Goal: Information Seeking & Learning: Learn about a topic

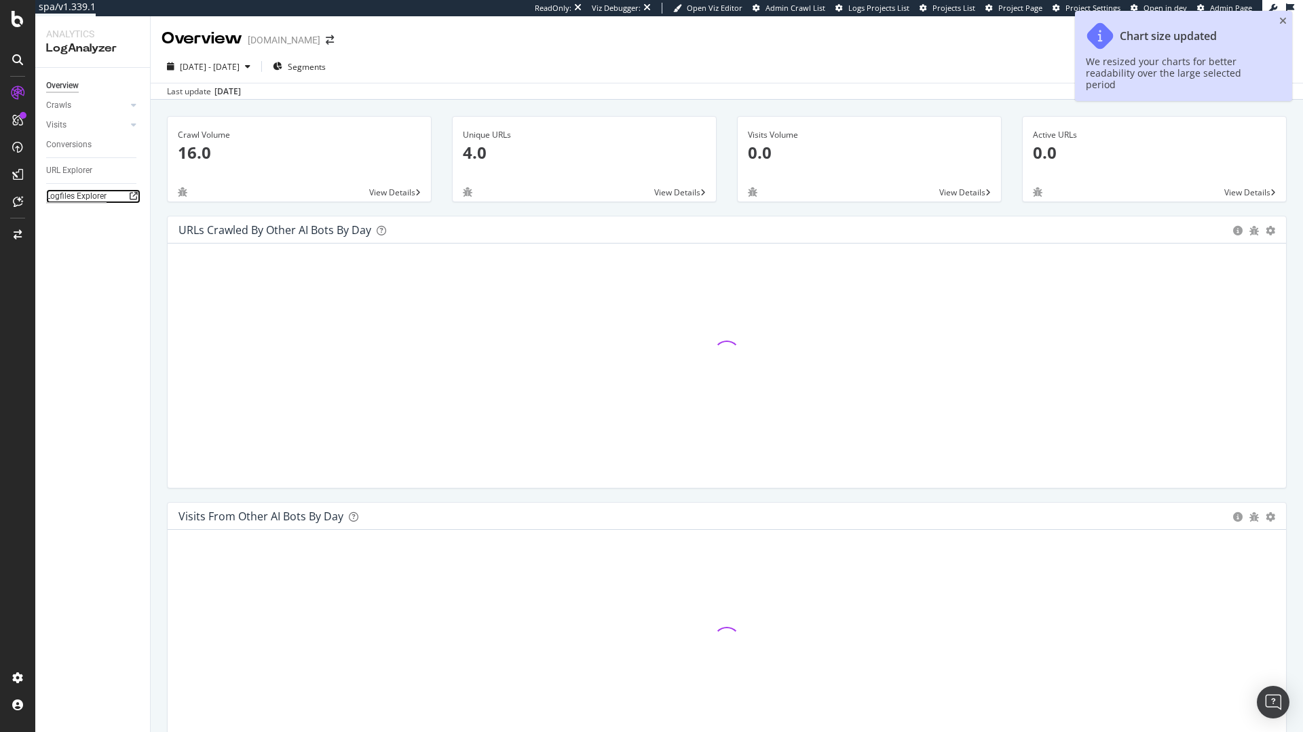
click at [81, 198] on div "Logfiles Explorer" at bounding box center [76, 196] width 60 height 14
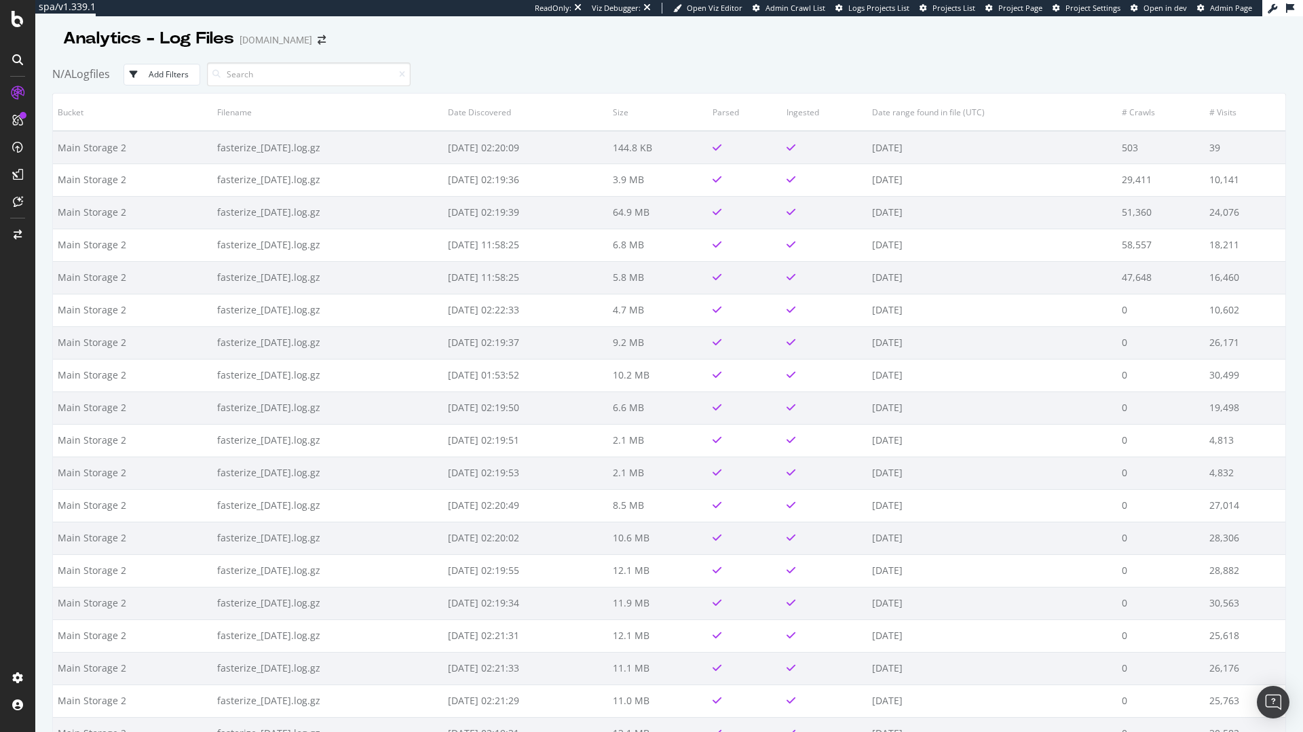
click at [1302, 66] on div "Analytics - Log Files Tui.fr N/A Logfiles Add Filters Bucket Filename Date Disc…" at bounding box center [669, 374] width 1268 height 716
click at [1020, 9] on span "Project Page" at bounding box center [1020, 8] width 44 height 10
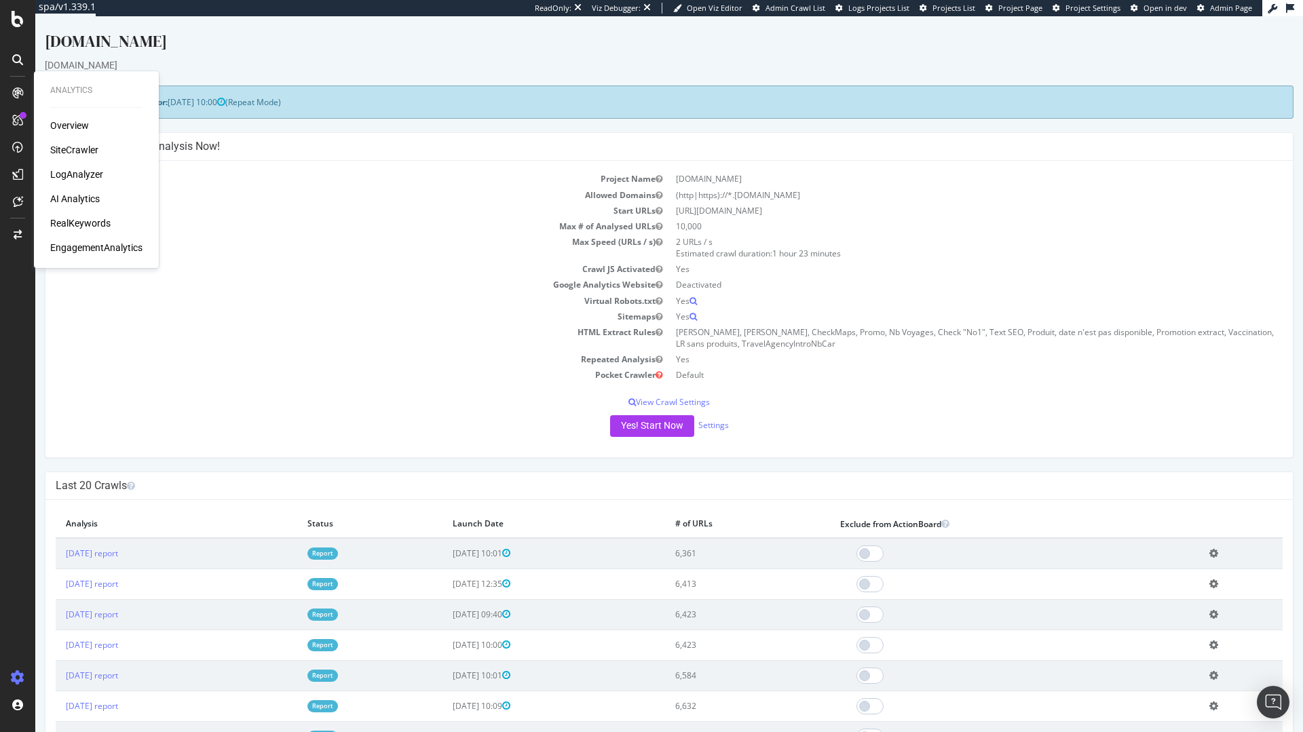
click at [72, 187] on div "Overview SiteCrawler LogAnalyzer AI Analytics RealKeywords EngagementAnalytics" at bounding box center [96, 187] width 92 height 136
click at [75, 178] on div "LogAnalyzer" at bounding box center [76, 175] width 53 height 14
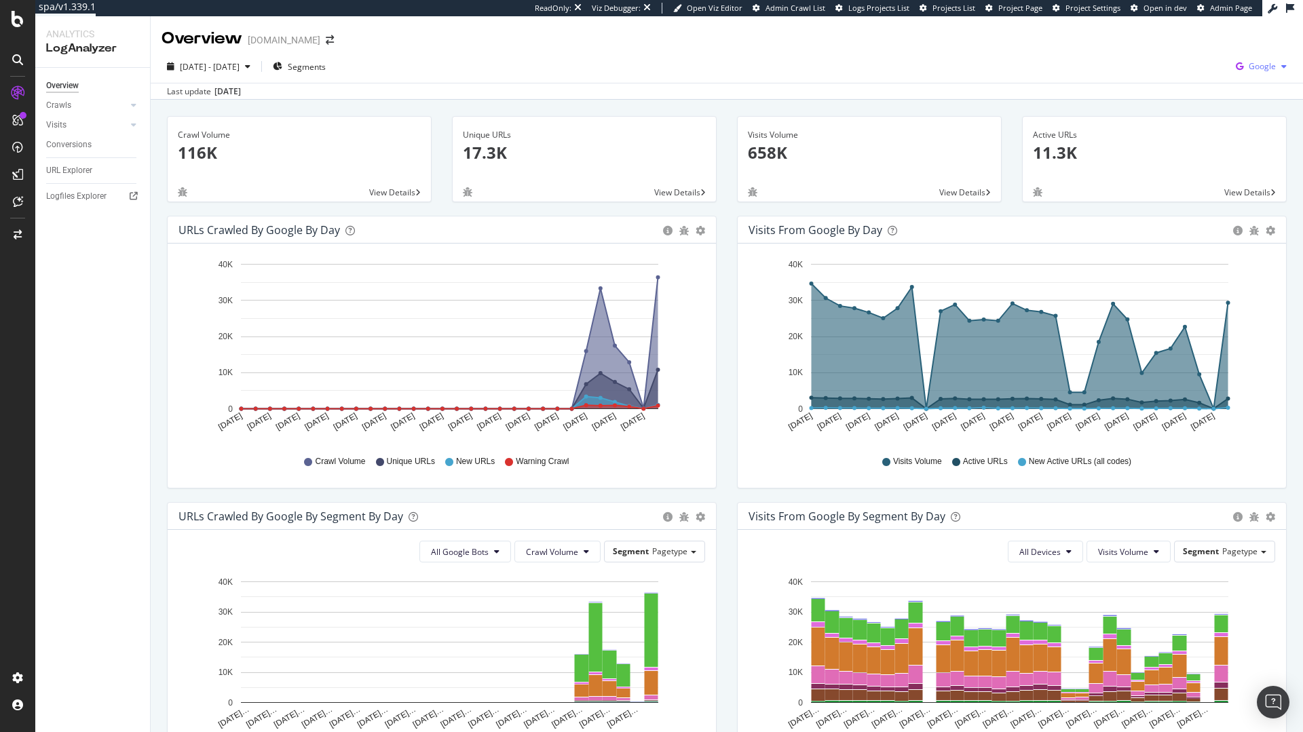
click at [1257, 67] on span "Google" at bounding box center [1262, 66] width 27 height 12
click at [1191, 109] on span "Other AI Bots" at bounding box center [1184, 104] width 50 height 12
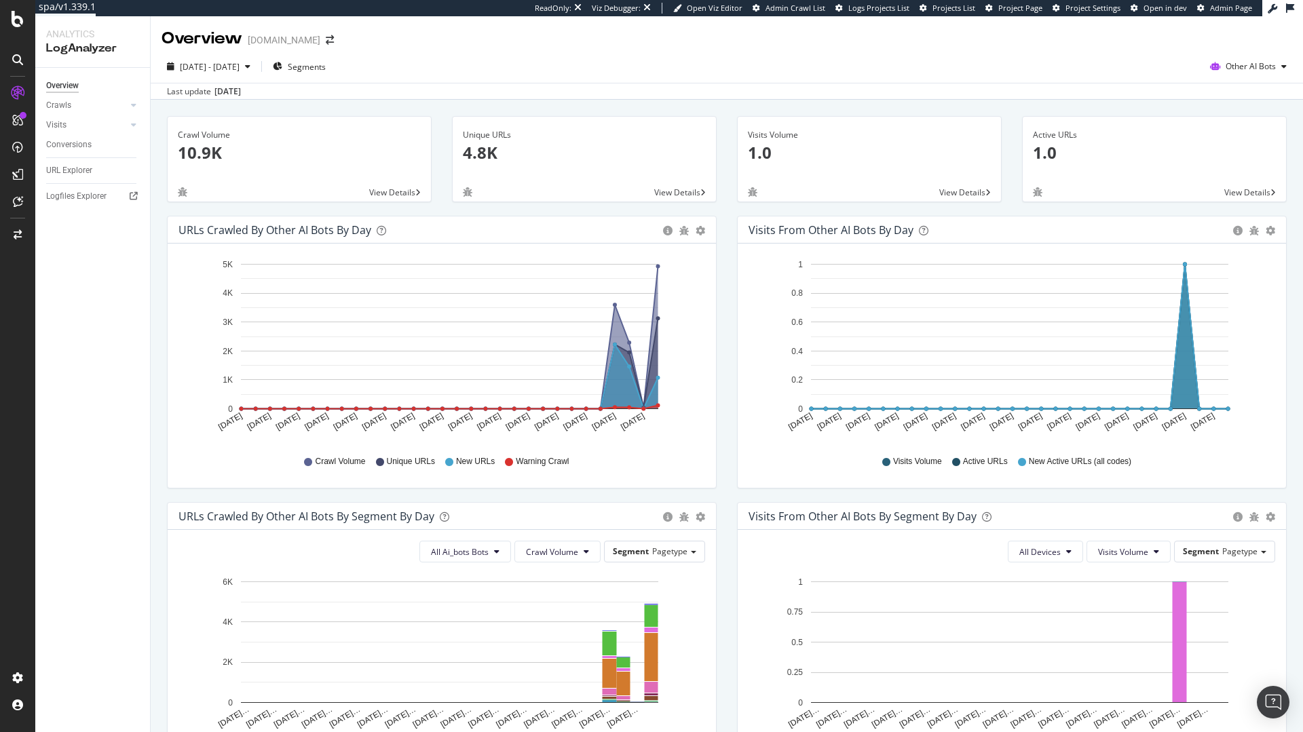
click at [1268, 52] on div "2025 Sep. 14th - Oct. 13th Segments Other AI Bots Last update Oct. 14, 2025" at bounding box center [727, 75] width 1152 height 50
click at [1264, 61] on span "Other AI Bots" at bounding box center [1251, 66] width 50 height 12
click at [1247, 138] on span "OpenAI" at bounding box center [1254, 144] width 53 height 12
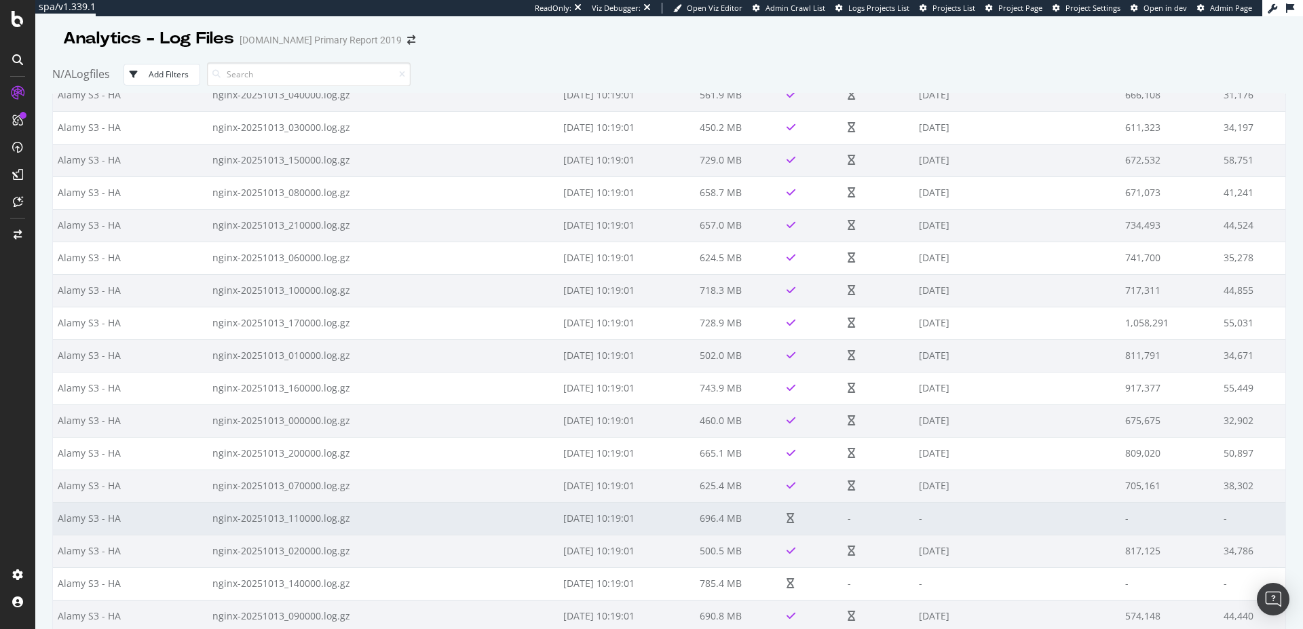
scroll to position [261, 0]
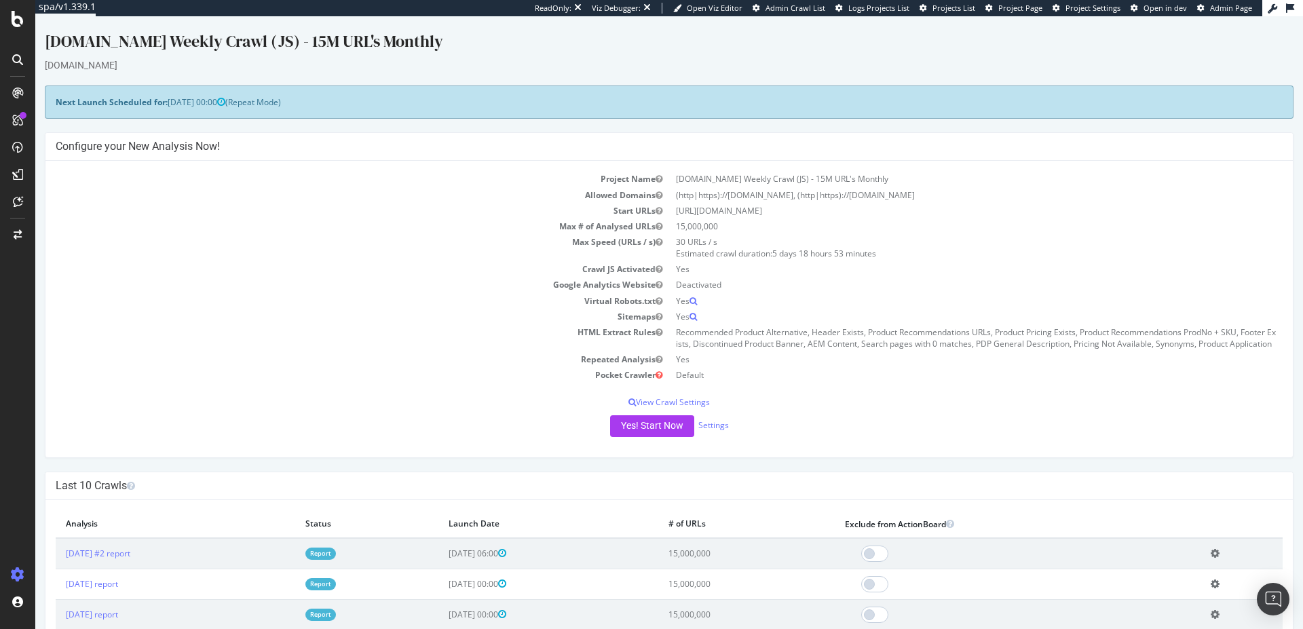
click at [24, 27] on div at bounding box center [17, 314] width 35 height 629
click at [14, 17] on icon at bounding box center [18, 19] width 12 height 16
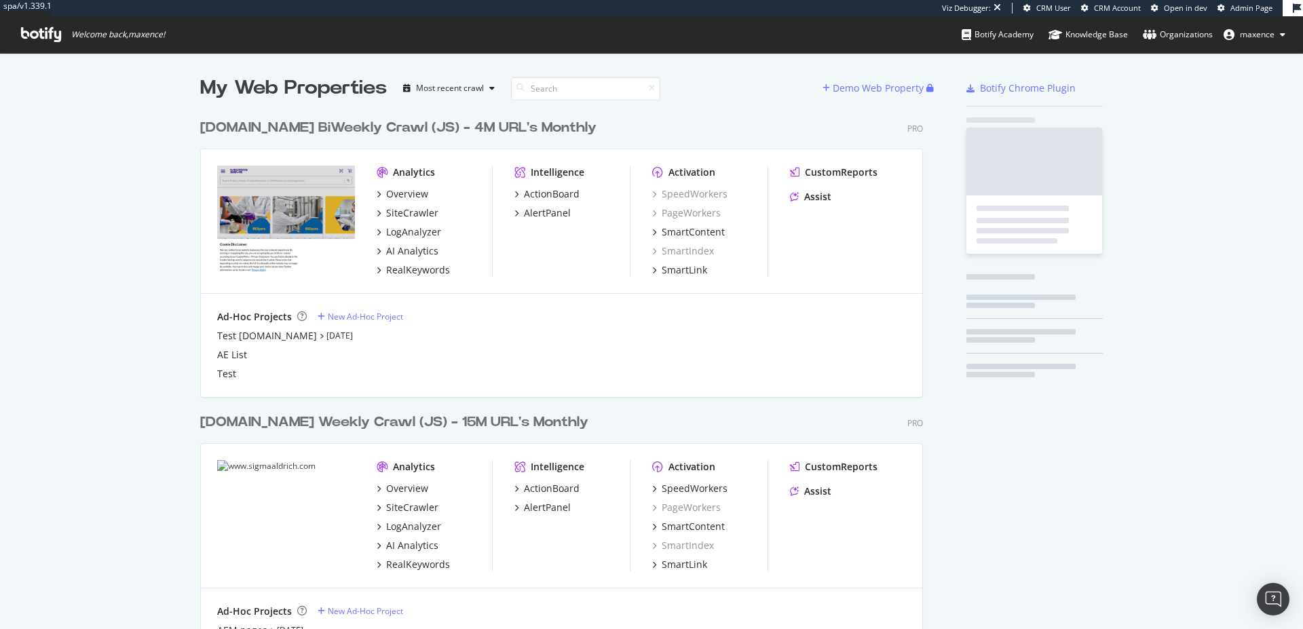
scroll to position [841, 723]
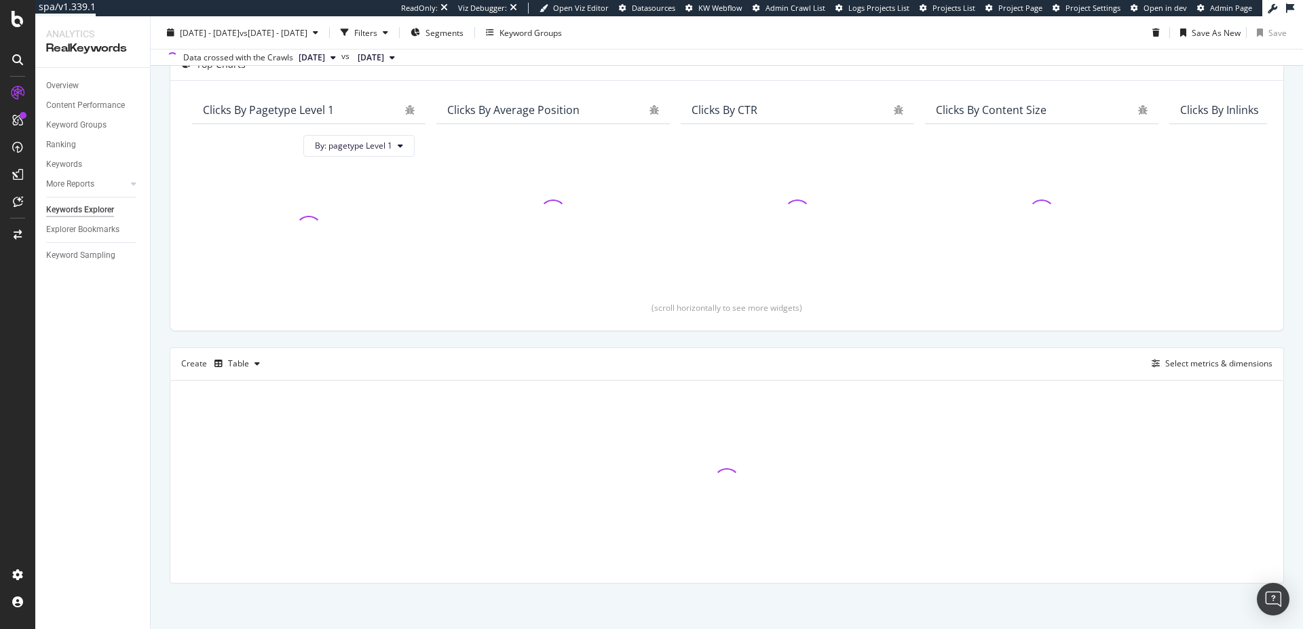
scroll to position [152, 0]
click at [1171, 360] on div "Select metrics & dimensions" at bounding box center [1218, 362] width 107 height 12
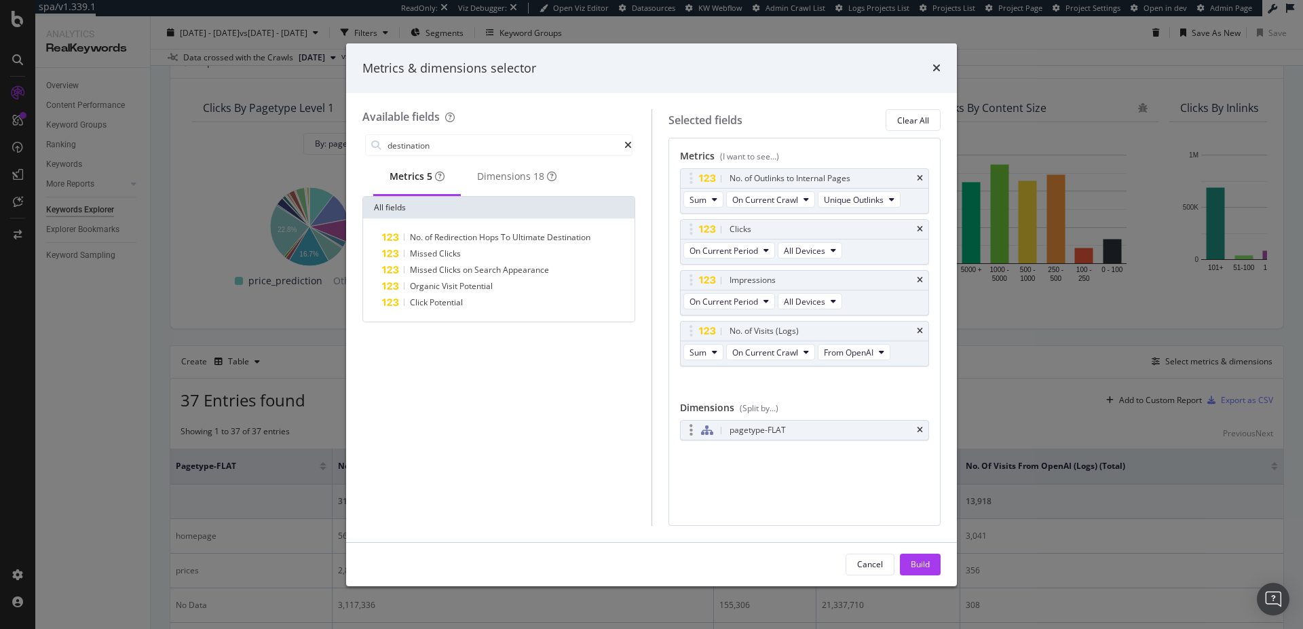
type input "destination"
click at [761, 436] on div "pagetype-FLAT" at bounding box center [757, 430] width 56 height 14
click at [689, 425] on icon "modal" at bounding box center [690, 430] width 3 height 14
click at [516, 173] on div "Dimensions 18" at bounding box center [516, 177] width 79 height 14
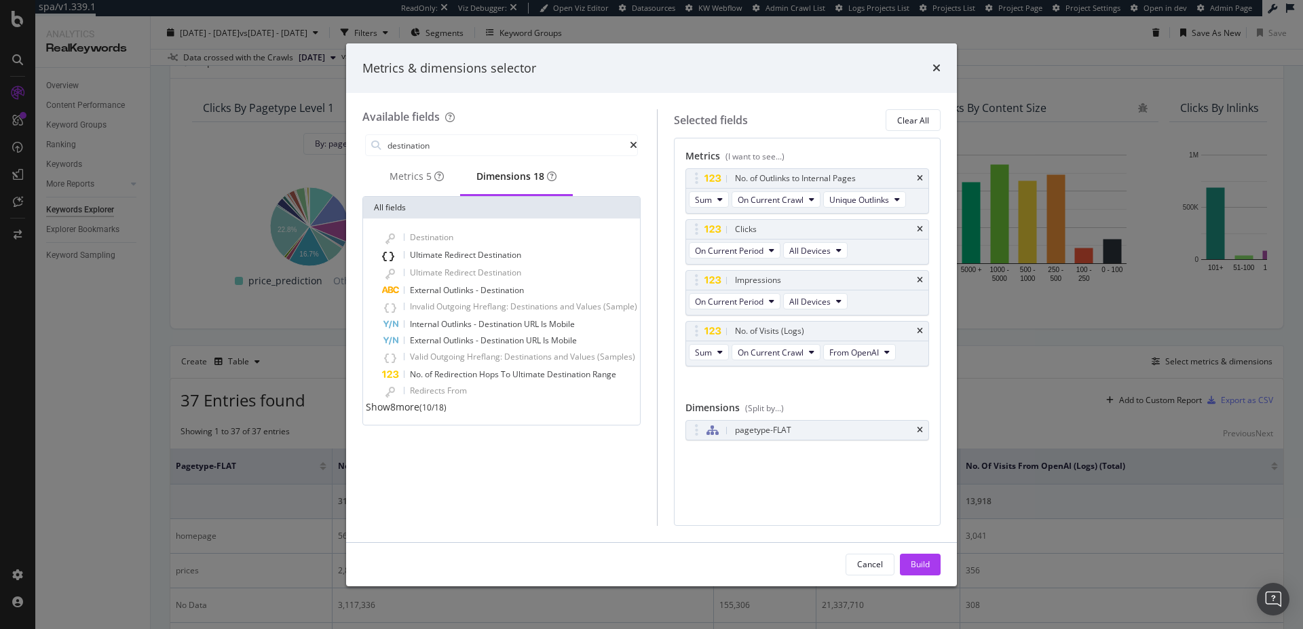
click at [419, 413] on span "Show 8 more" at bounding box center [393, 406] width 54 height 13
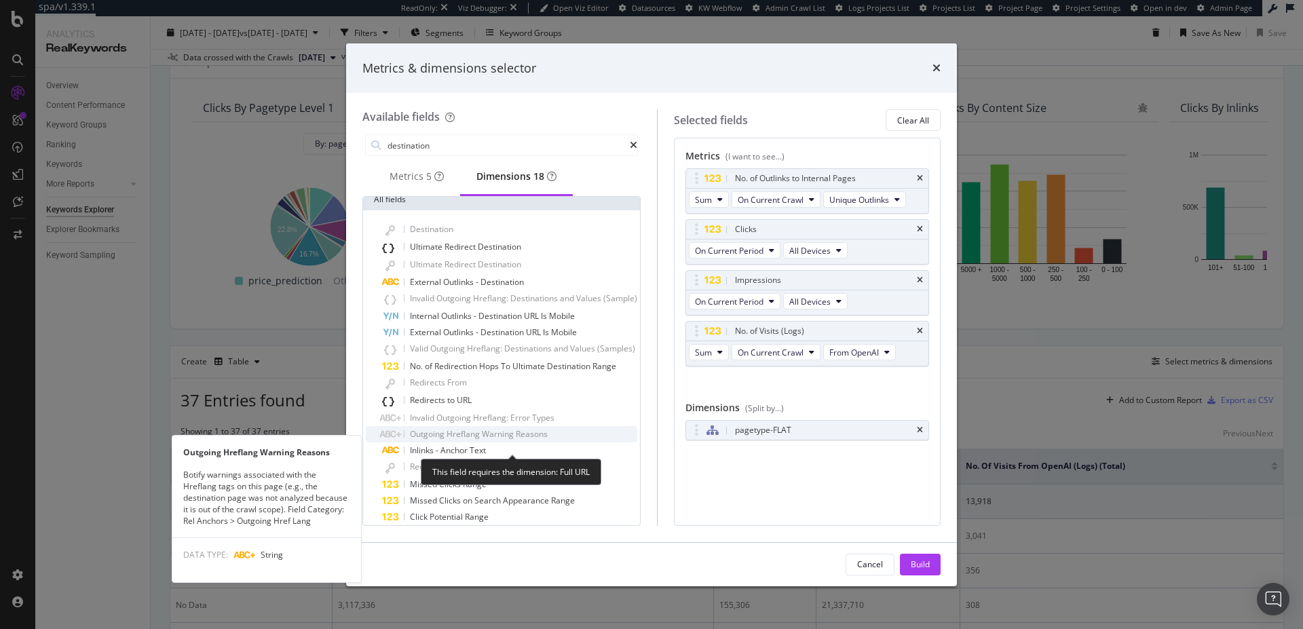
scroll to position [0, 0]
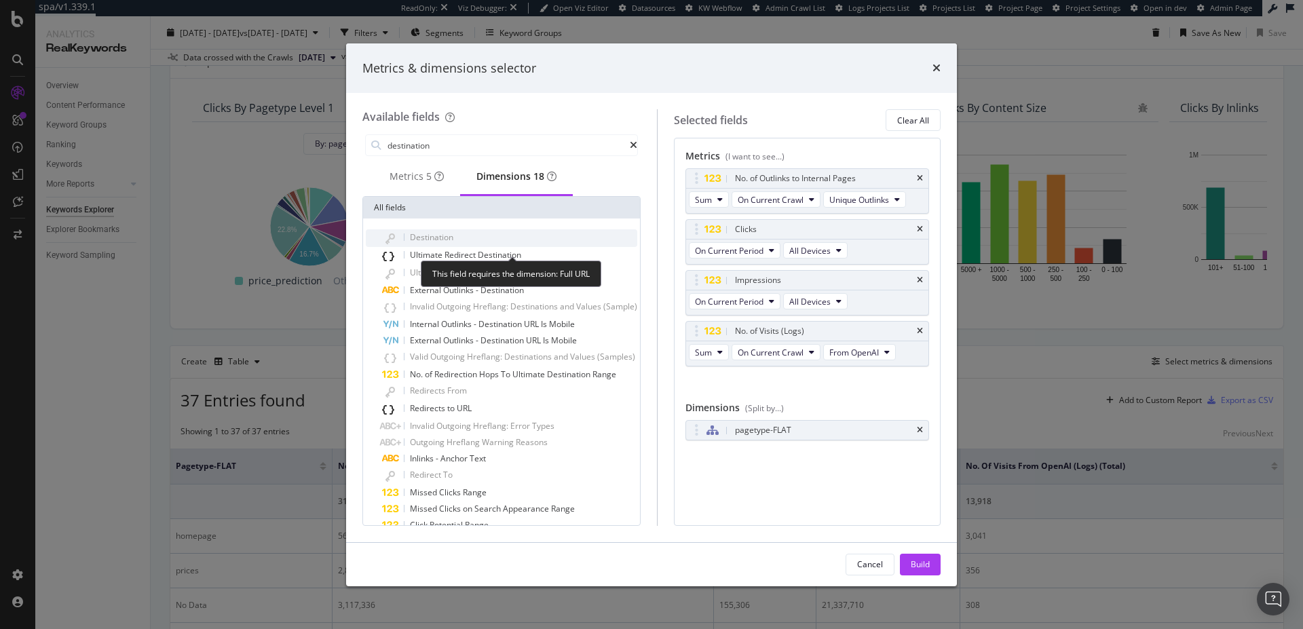
click at [440, 242] on span "Destination" at bounding box center [431, 237] width 43 height 12
click at [447, 234] on div "Destination" at bounding box center [509, 238] width 255 height 18
click at [453, 241] on span "Destination" at bounding box center [431, 237] width 43 height 12
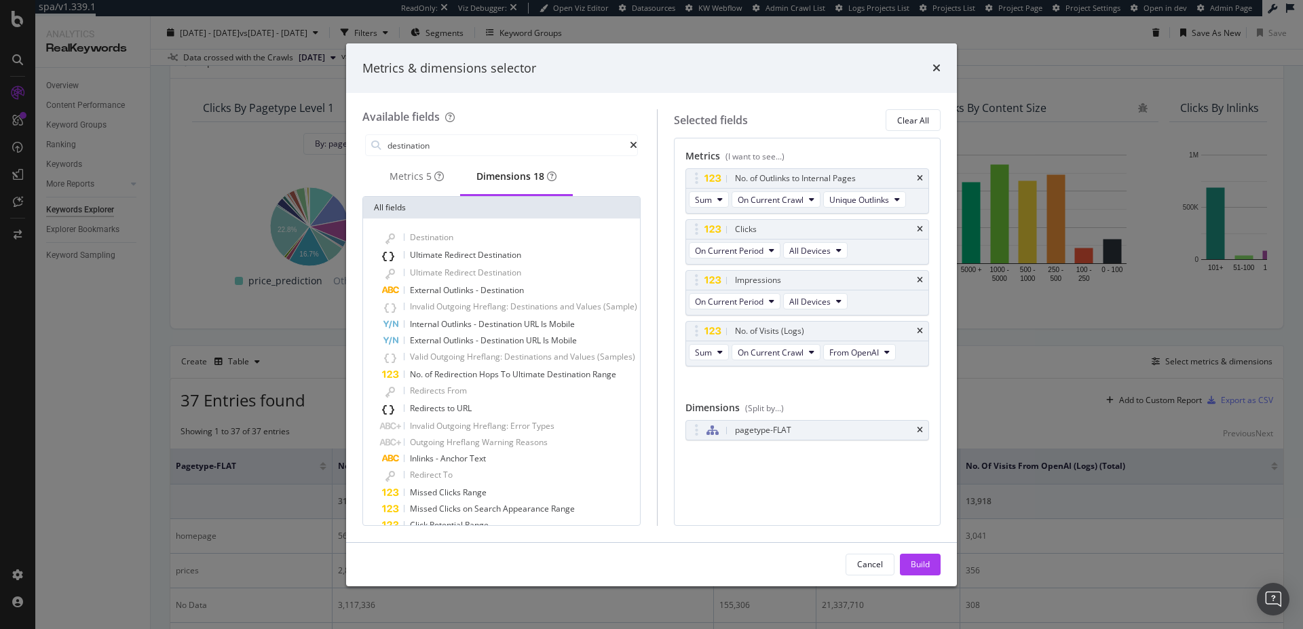
click at [800, 466] on div "pagetype-FLAT You can use this field as a dimension" at bounding box center [807, 445] width 244 height 50
click at [759, 438] on div "pagetype-FLAT" at bounding box center [807, 430] width 242 height 19
click at [704, 436] on div "modal" at bounding box center [697, 430] width 16 height 14
click at [767, 493] on div "Metrics (I want to see...) No. of Outlinks to Internal Pages Sum On Current Cra…" at bounding box center [807, 331] width 267 height 387
click at [537, 181] on div "Dimensions 18" at bounding box center [516, 177] width 80 height 14
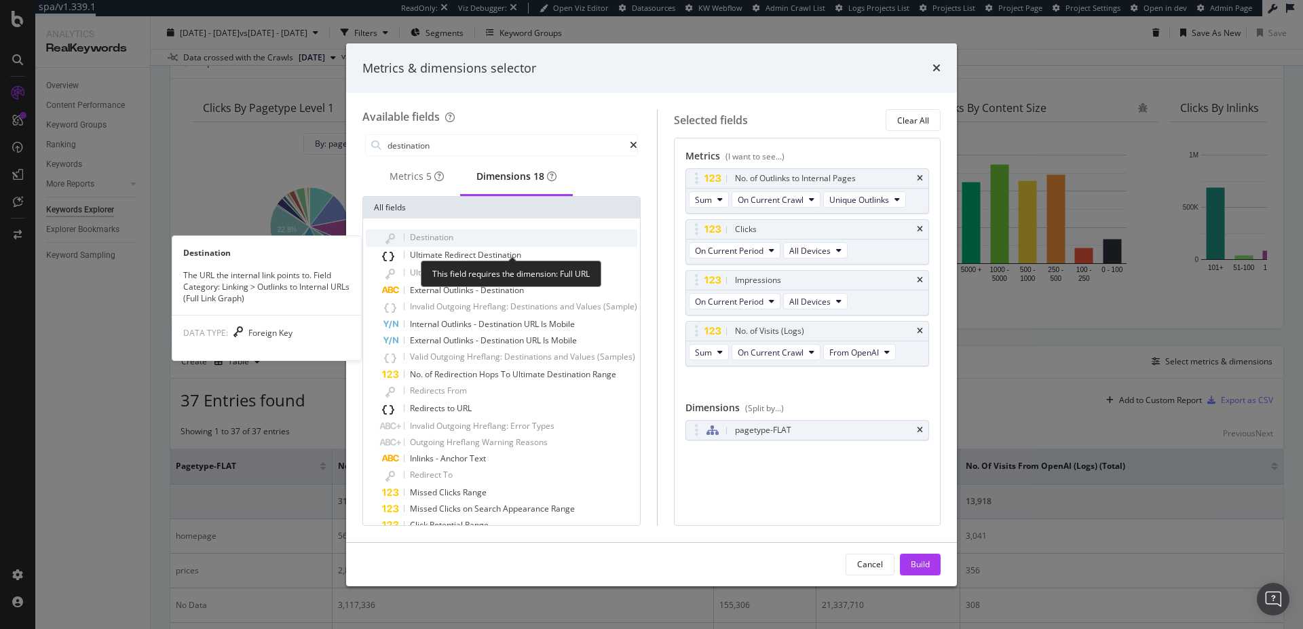
click at [432, 234] on div "Destination" at bounding box center [509, 238] width 255 height 18
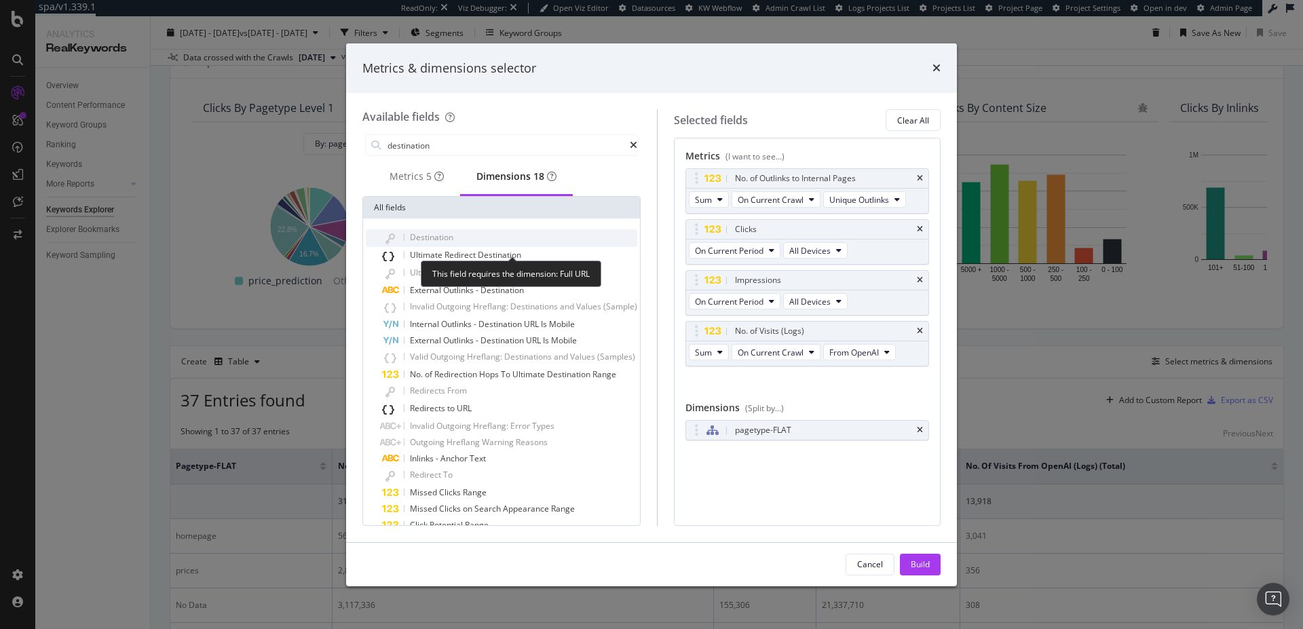
click at [444, 243] on span "Destination" at bounding box center [431, 237] width 43 height 12
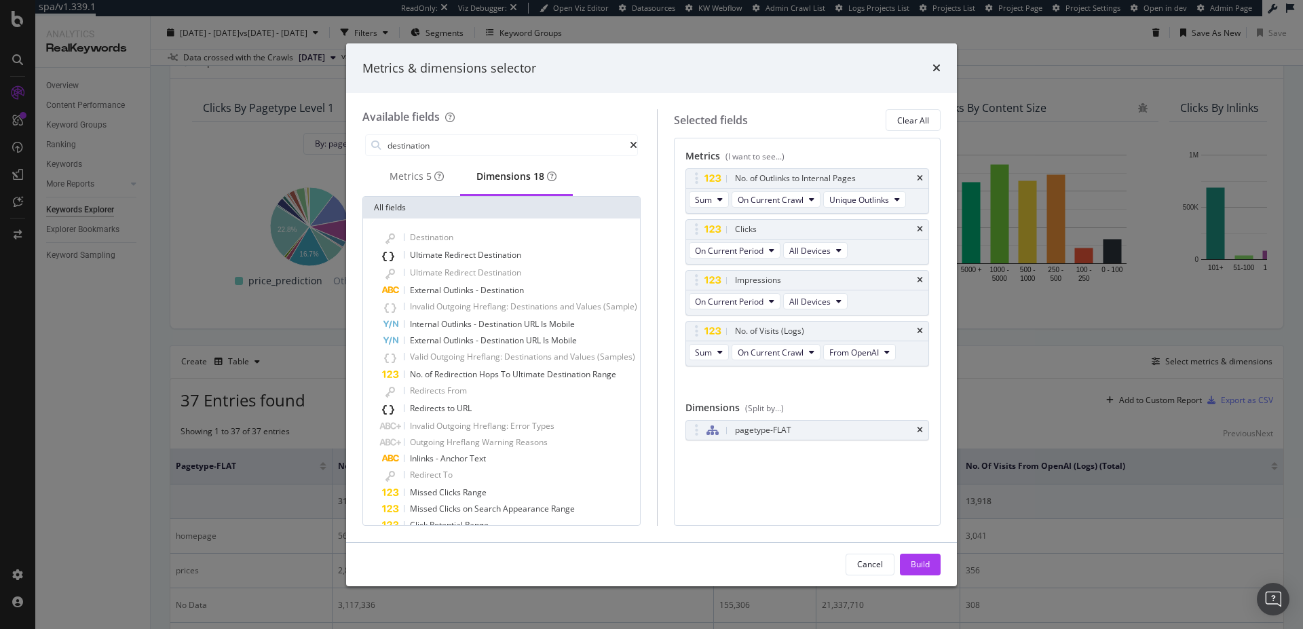
click at [930, 60] on div "Metrics & dimensions selector" at bounding box center [651, 69] width 578 height 18
click at [782, 409] on div "(Split by...)" at bounding box center [764, 408] width 39 height 12
click at [941, 61] on div "Metrics & dimensions selector" at bounding box center [651, 68] width 611 height 50
click at [934, 71] on icon "times" at bounding box center [936, 67] width 8 height 11
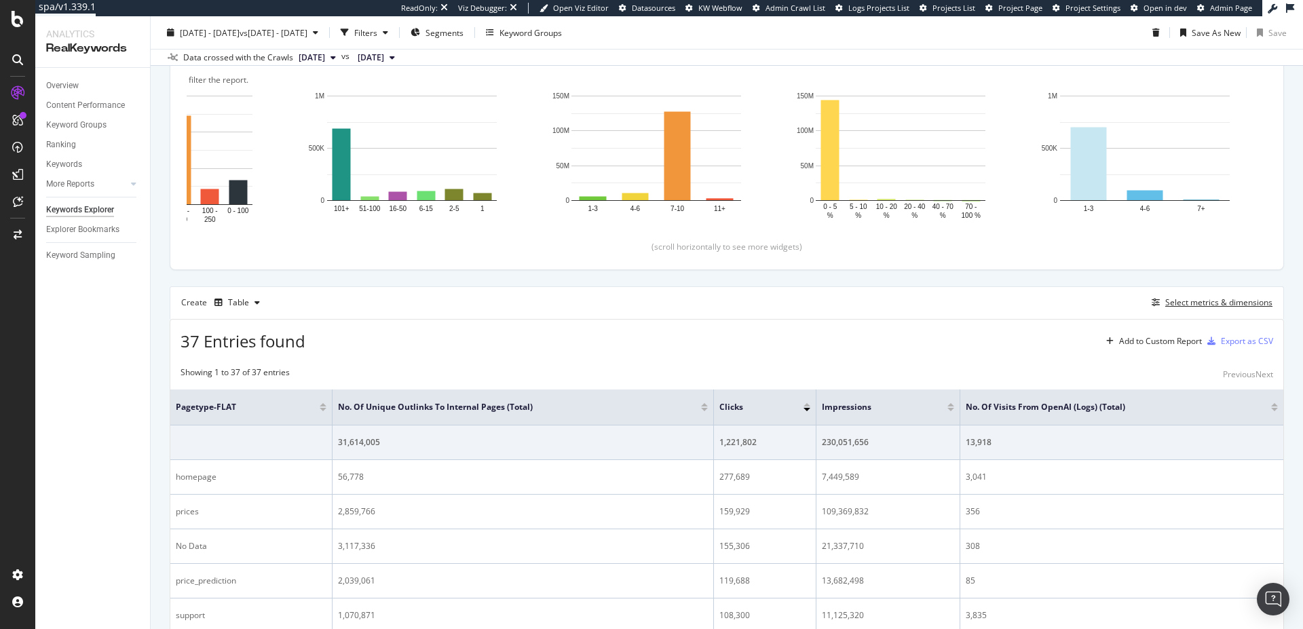
scroll to position [353, 0]
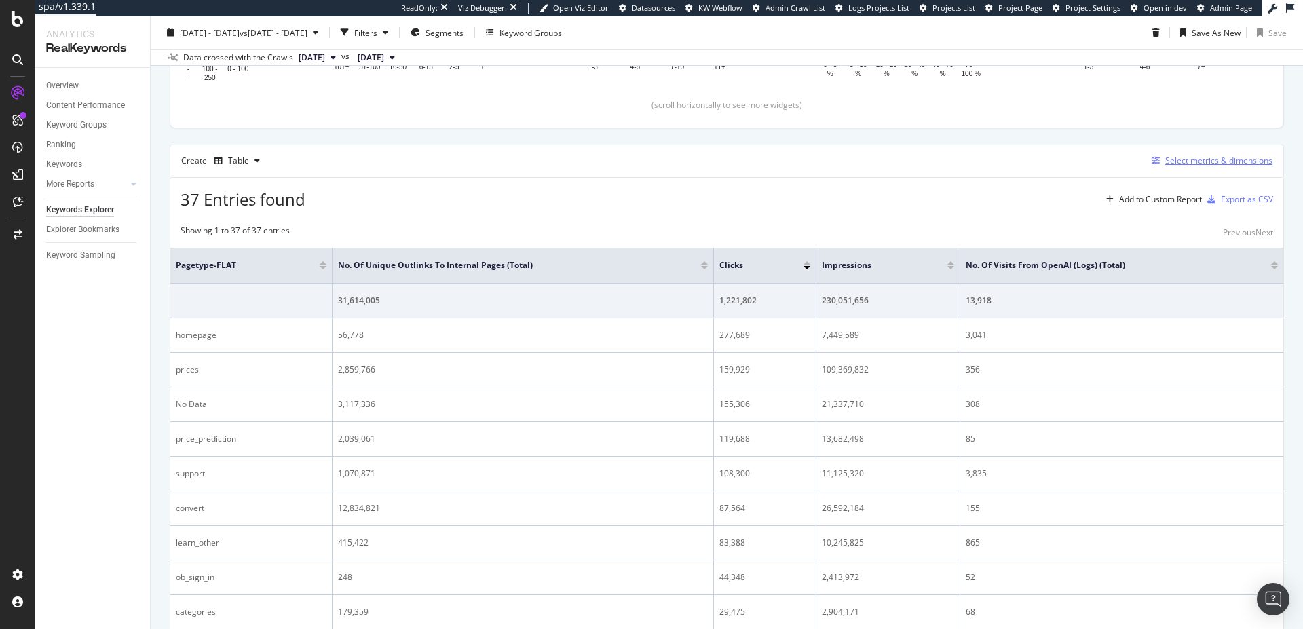
click at [1196, 162] on div "Select metrics & dimensions" at bounding box center [1218, 161] width 107 height 12
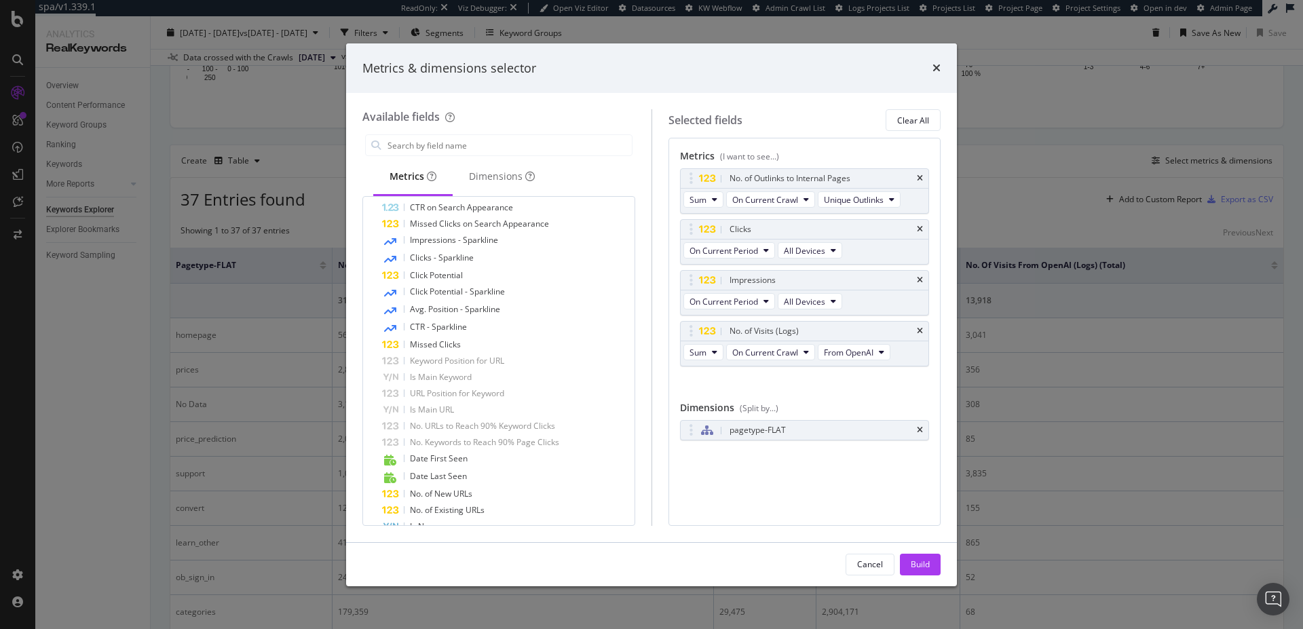
scroll to position [0, 0]
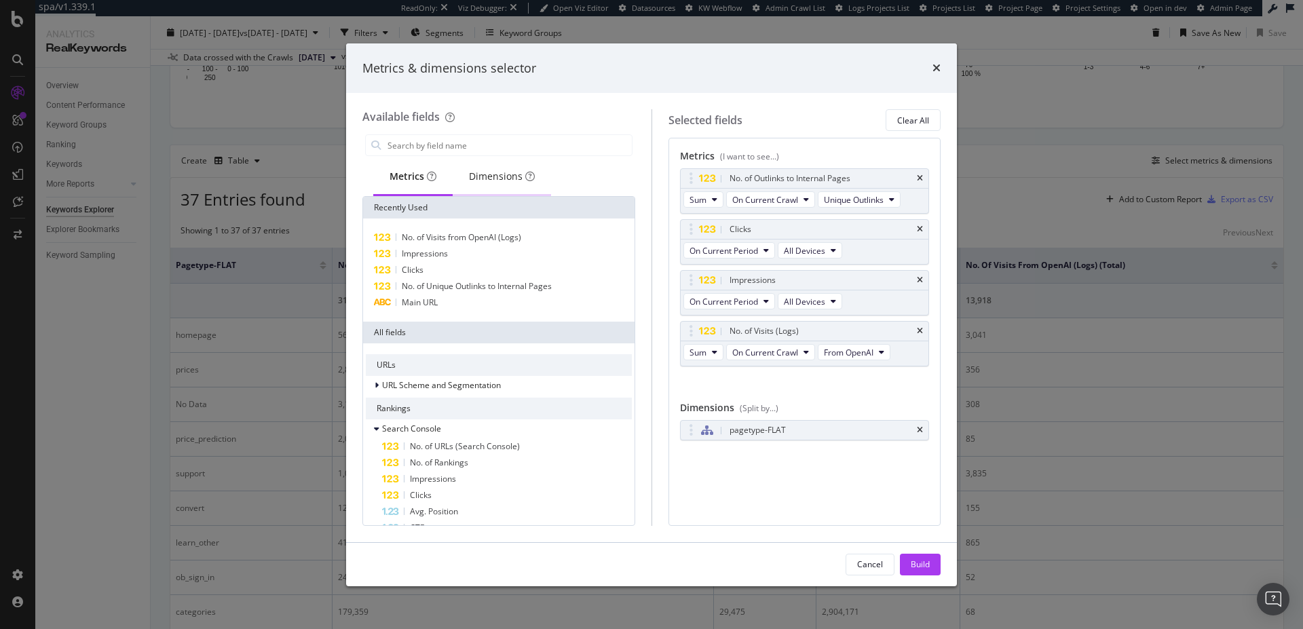
click at [499, 176] on div "Dimensions" at bounding box center [502, 177] width 66 height 14
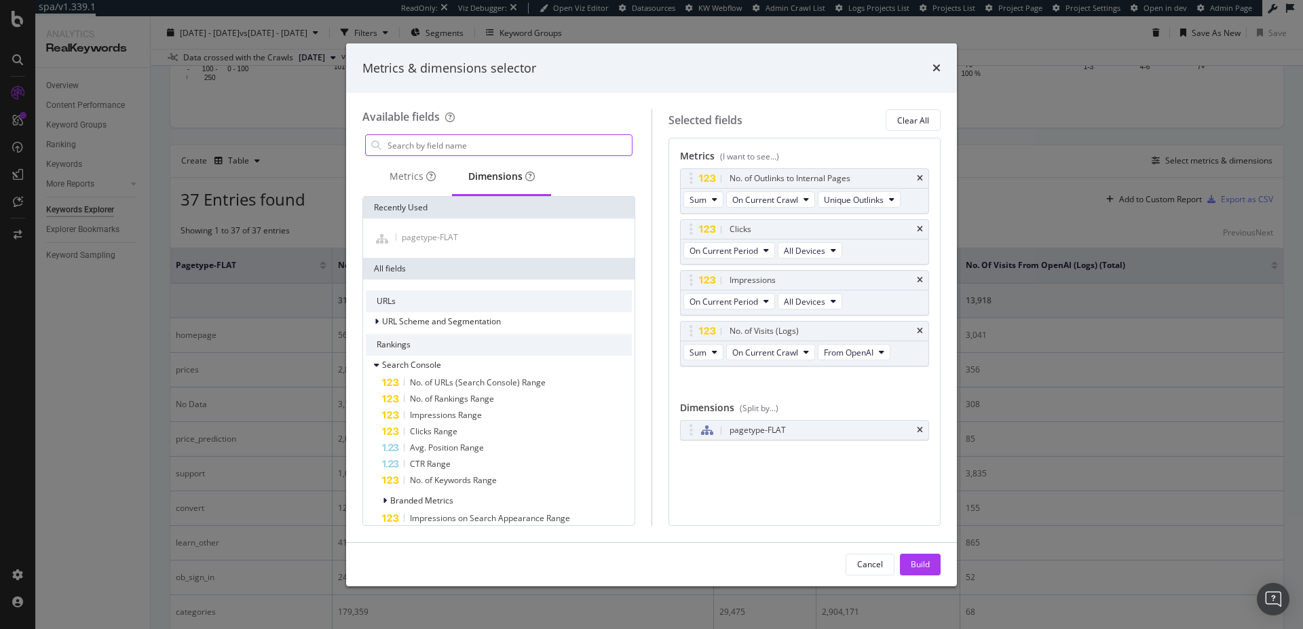
click at [430, 145] on input "modal" at bounding box center [509, 145] width 246 height 20
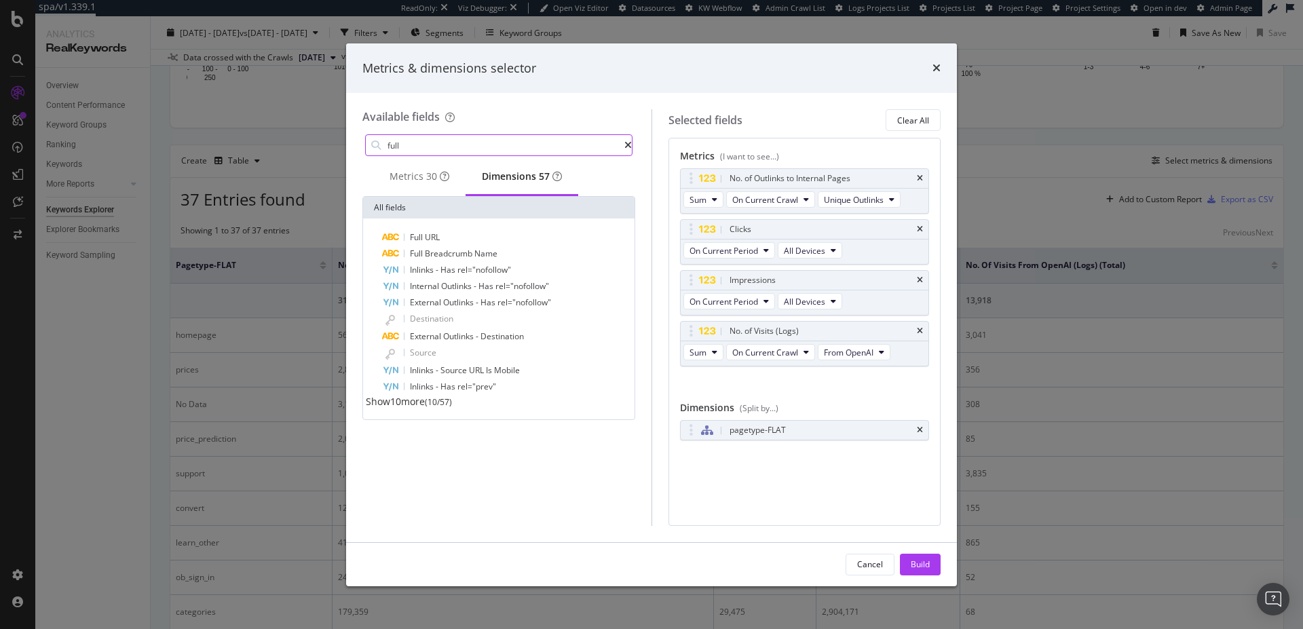
type input "full"
click at [443, 233] on div "Full URL Full Breadcrumb Name Inlinks - Has rel="nofollow" Internal Outlinks - …" at bounding box center [498, 319] width 271 height 201
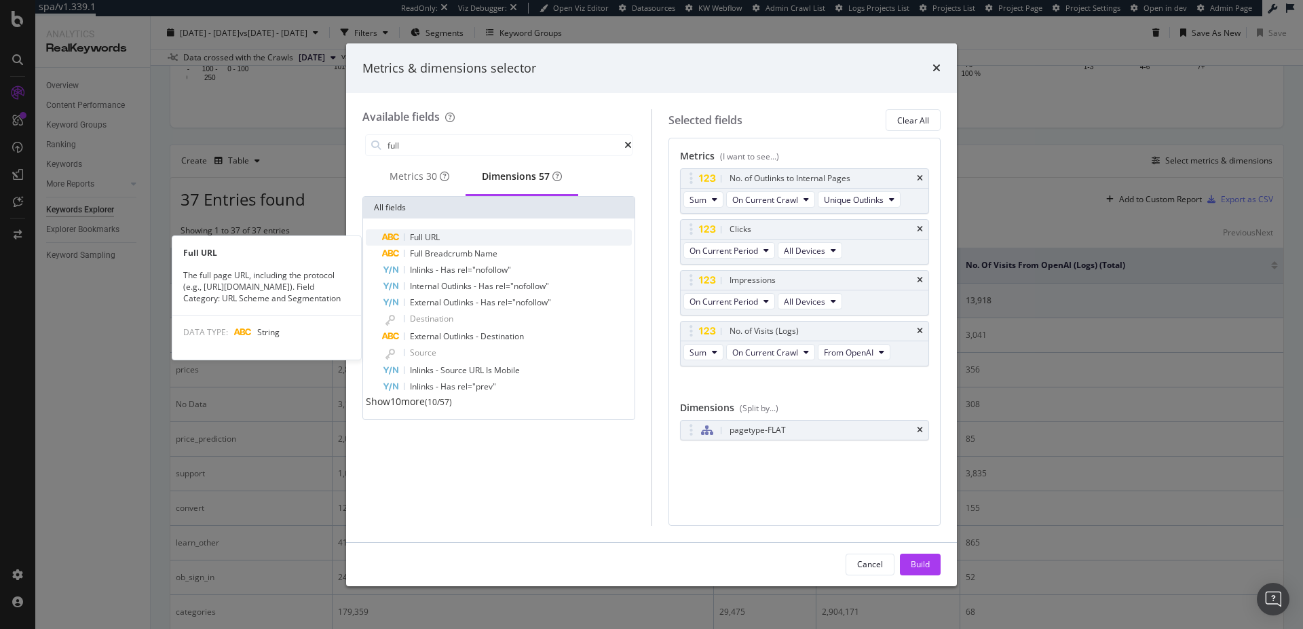
click at [446, 238] on div "Full URL" at bounding box center [507, 237] width 250 height 16
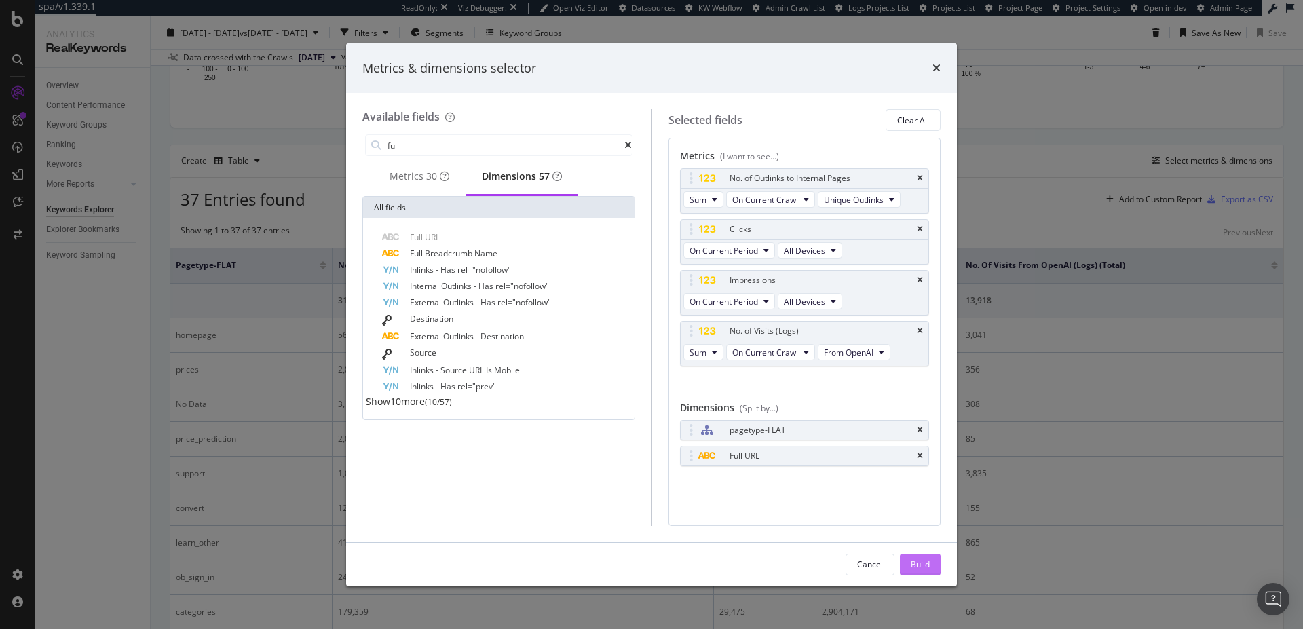
click at [932, 562] on button "Build" at bounding box center [920, 565] width 41 height 22
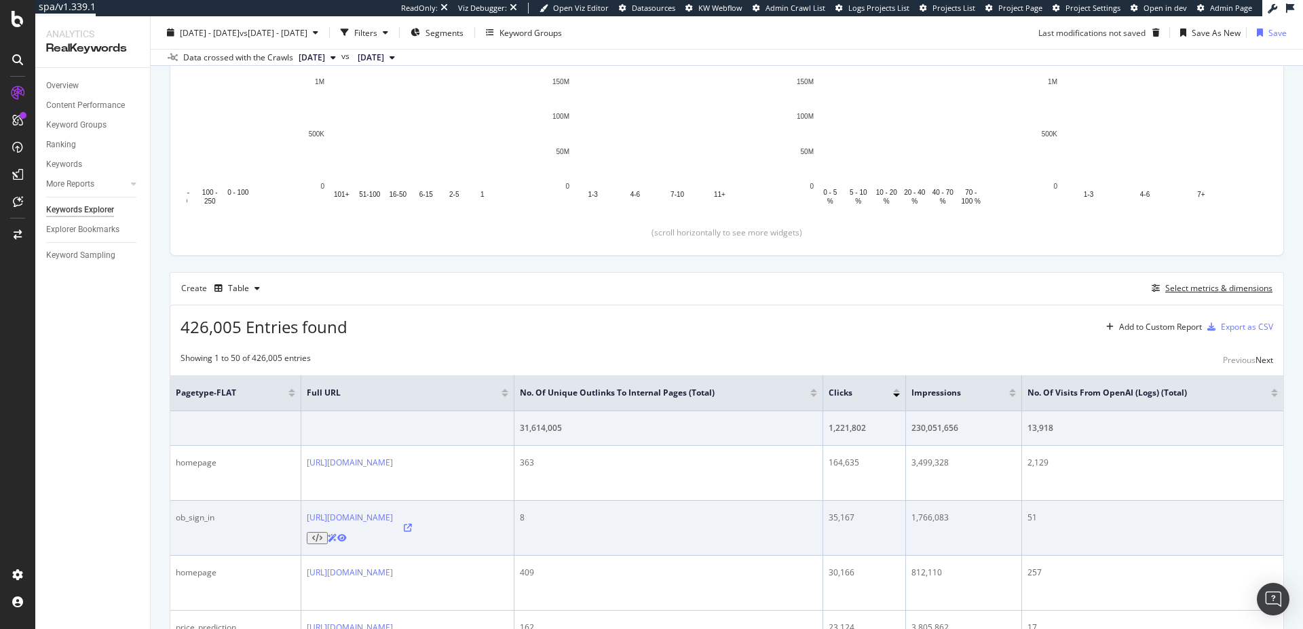
scroll to position [199, 0]
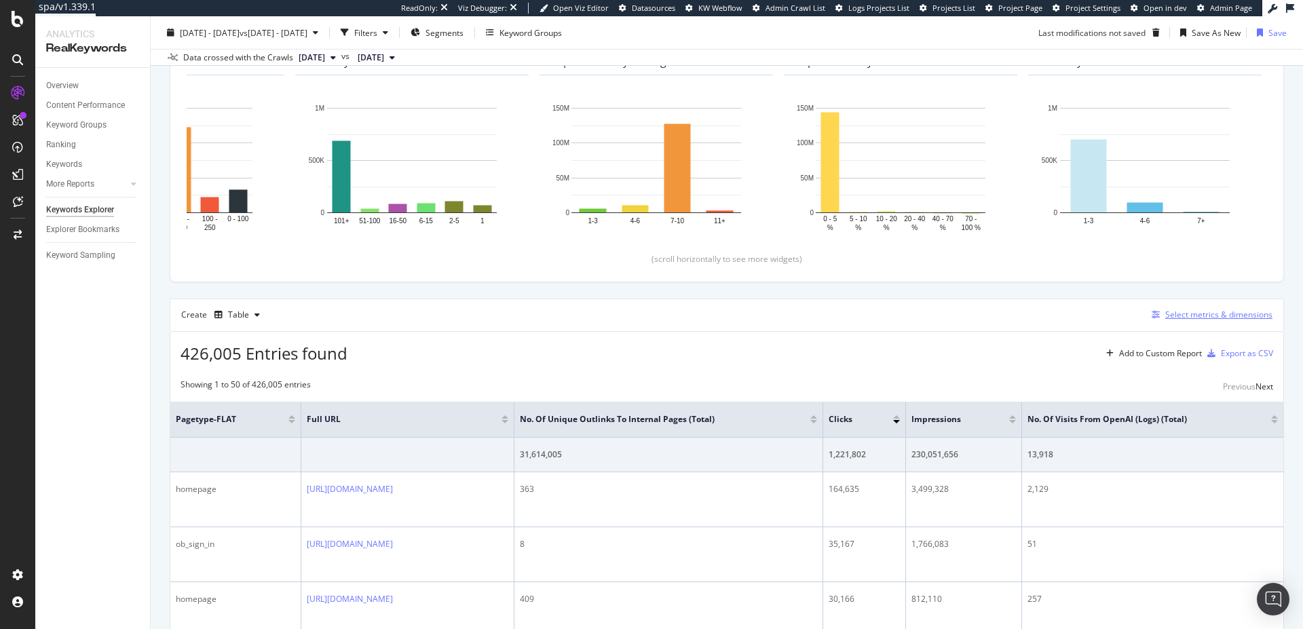
click at [1234, 316] on div "Select metrics & dimensions" at bounding box center [1218, 315] width 107 height 12
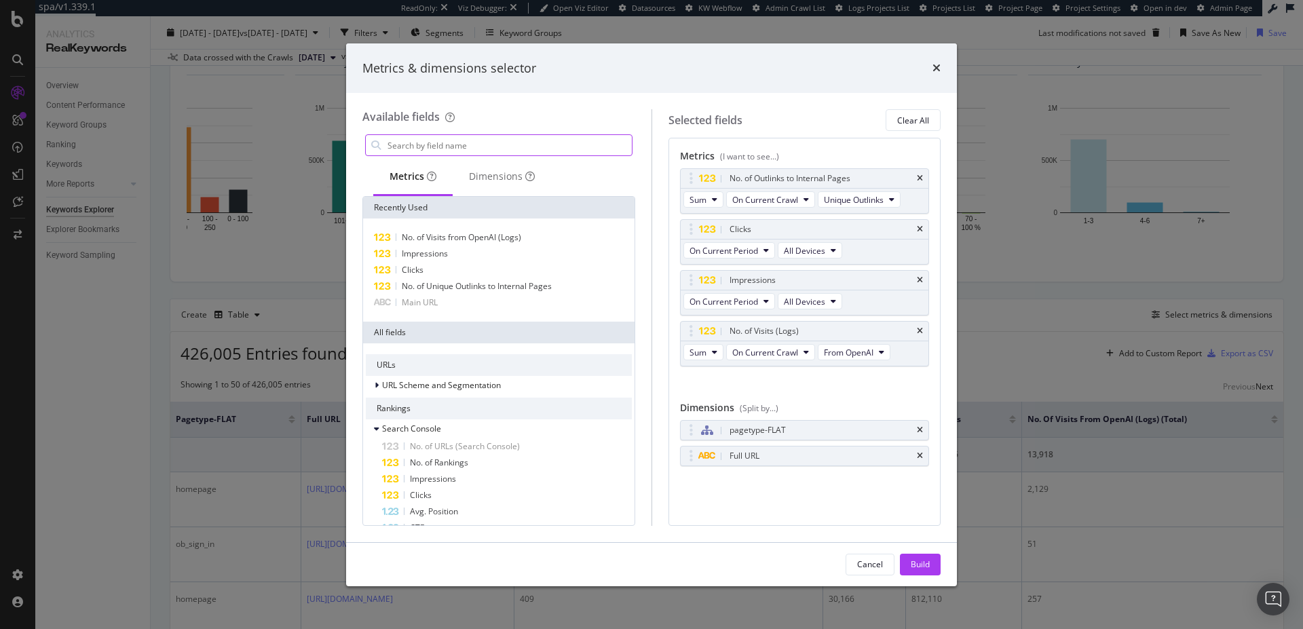
click at [417, 138] on input "modal" at bounding box center [509, 145] width 246 height 20
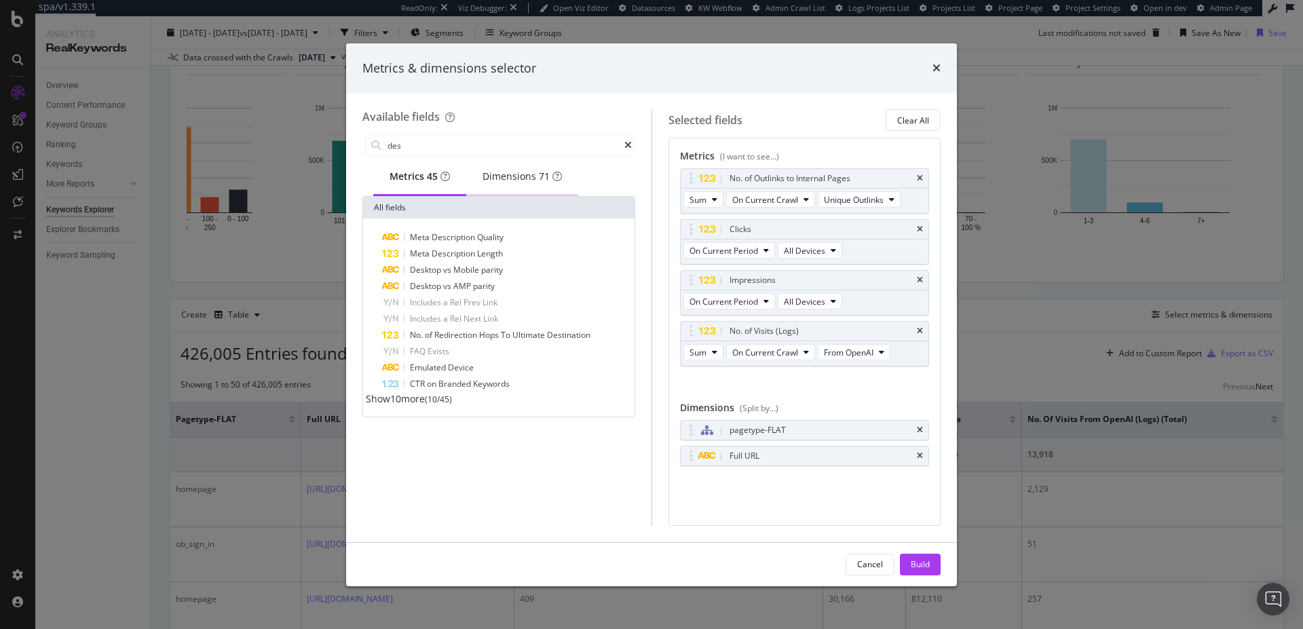
click at [544, 178] on div "Dimensions 71" at bounding box center [521, 177] width 79 height 14
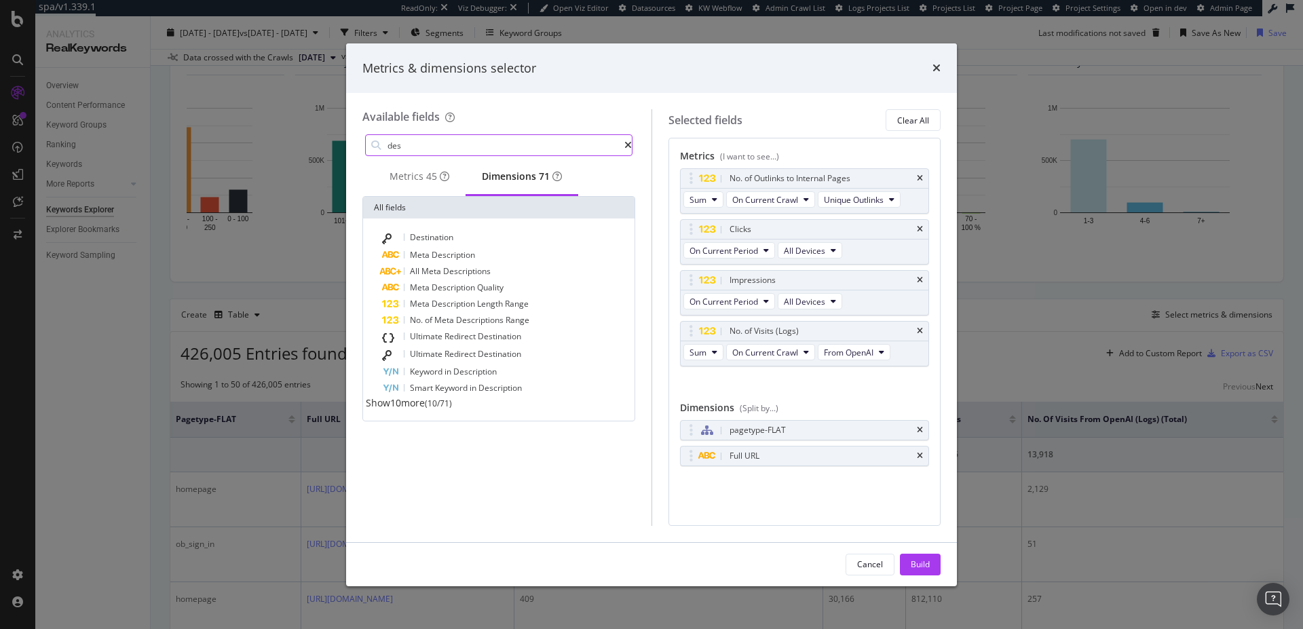
click at [423, 149] on input "des" at bounding box center [505, 145] width 238 height 20
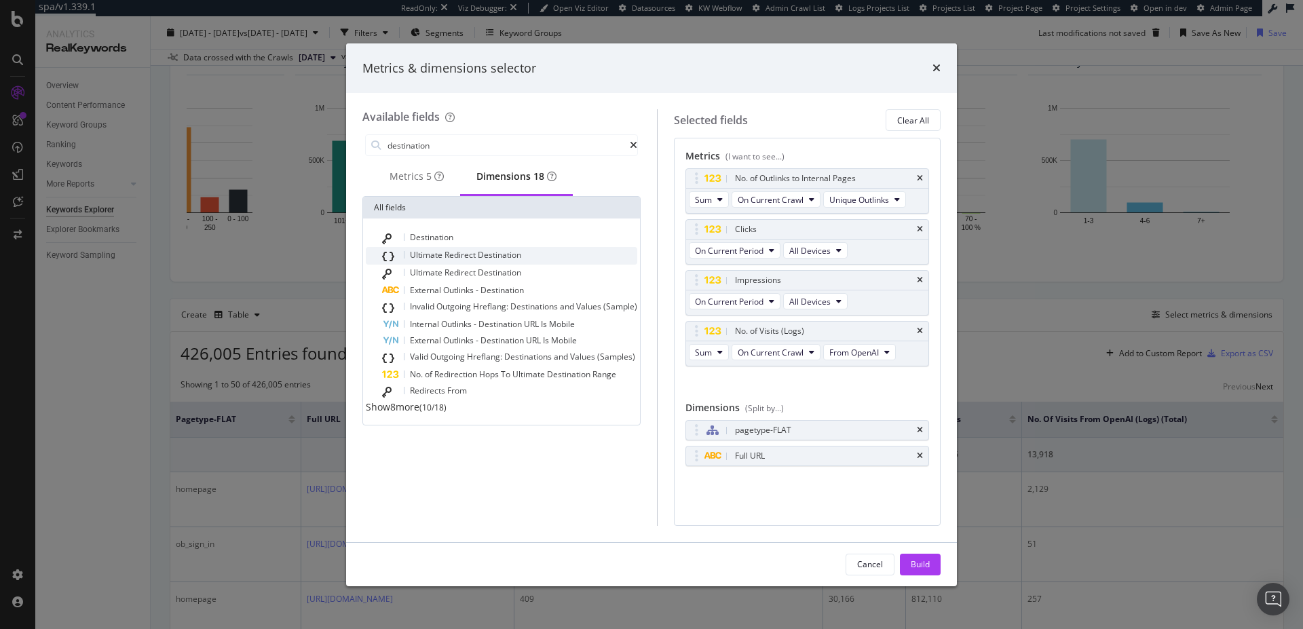
click at [494, 260] on span "Destination" at bounding box center [499, 255] width 43 height 12
click at [820, 479] on div "Ultimate Redirect Destination" at bounding box center [790, 482] width 111 height 14
click at [563, 140] on input "destination" at bounding box center [508, 145] width 244 height 20
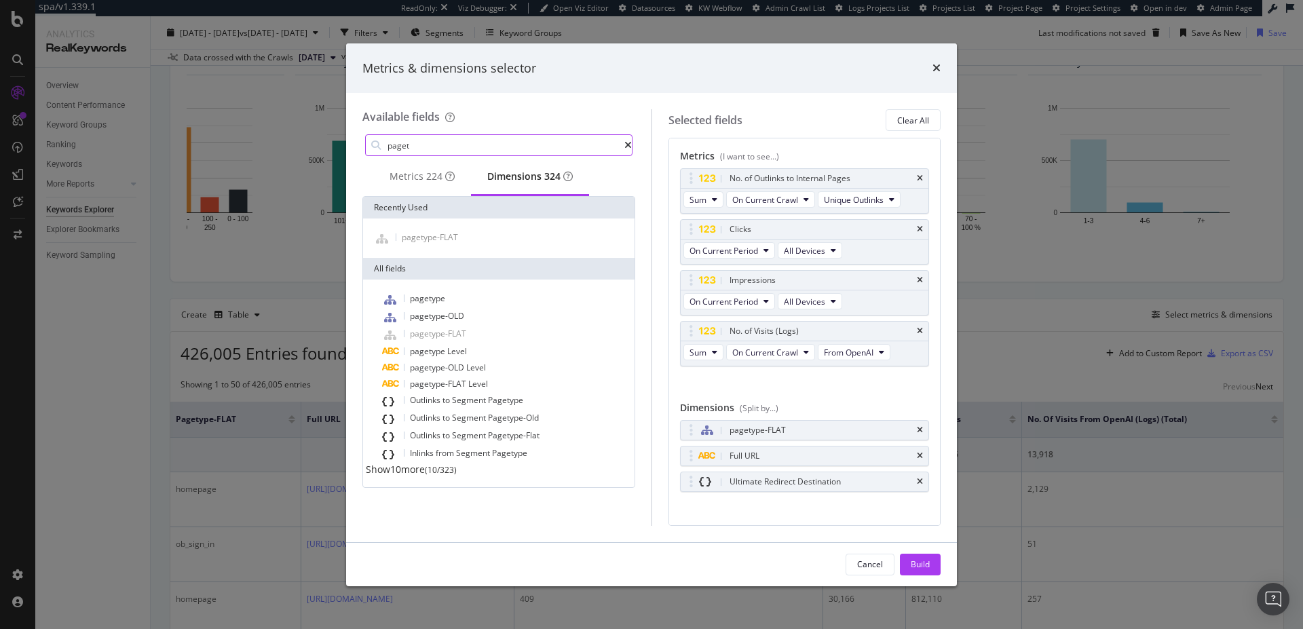
drag, startPoint x: 425, startPoint y: 145, endPoint x: 261, endPoint y: 132, distance: 165.4
click at [265, 132] on div "Metrics & dimensions selector Available fields paget Metrics 224 Dimensions 324…" at bounding box center [651, 314] width 1303 height 629
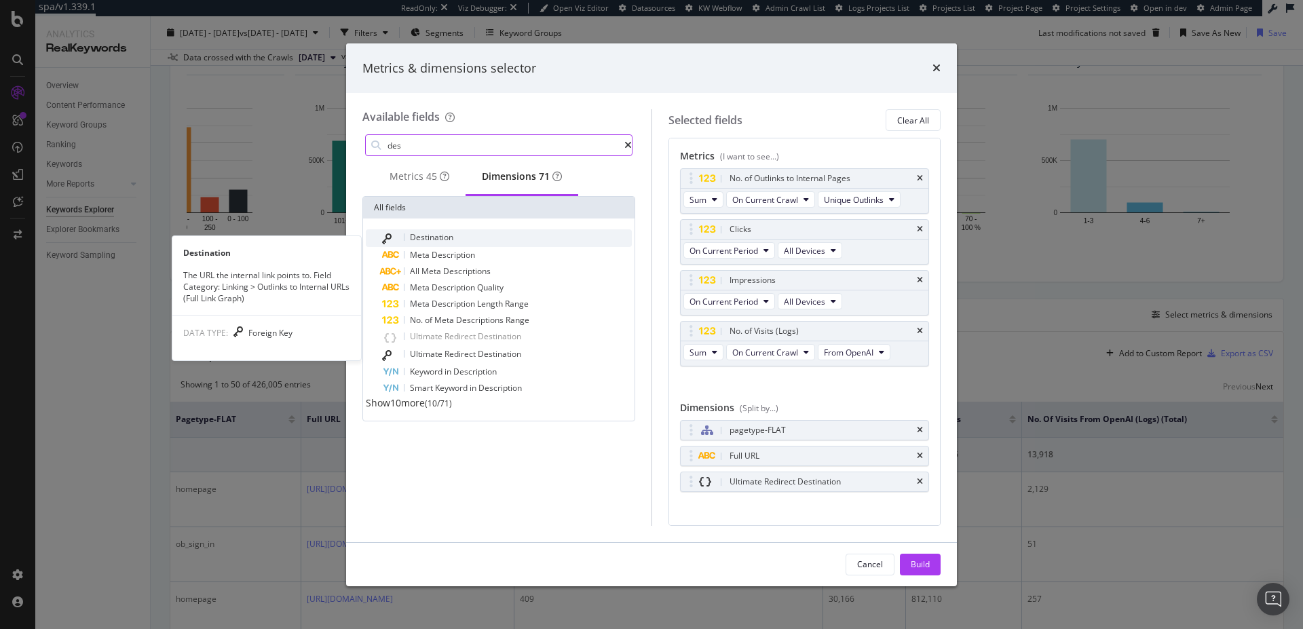
type input "des"
click at [443, 243] on span "Destination" at bounding box center [431, 237] width 43 height 12
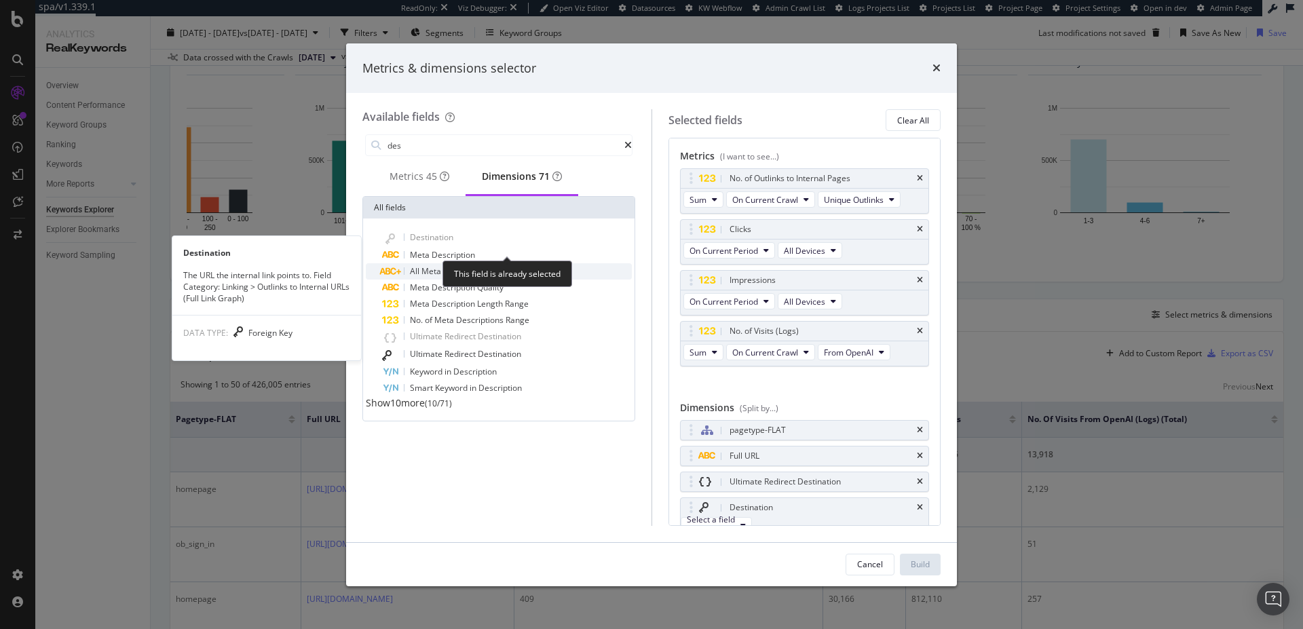
scroll to position [15, 0]
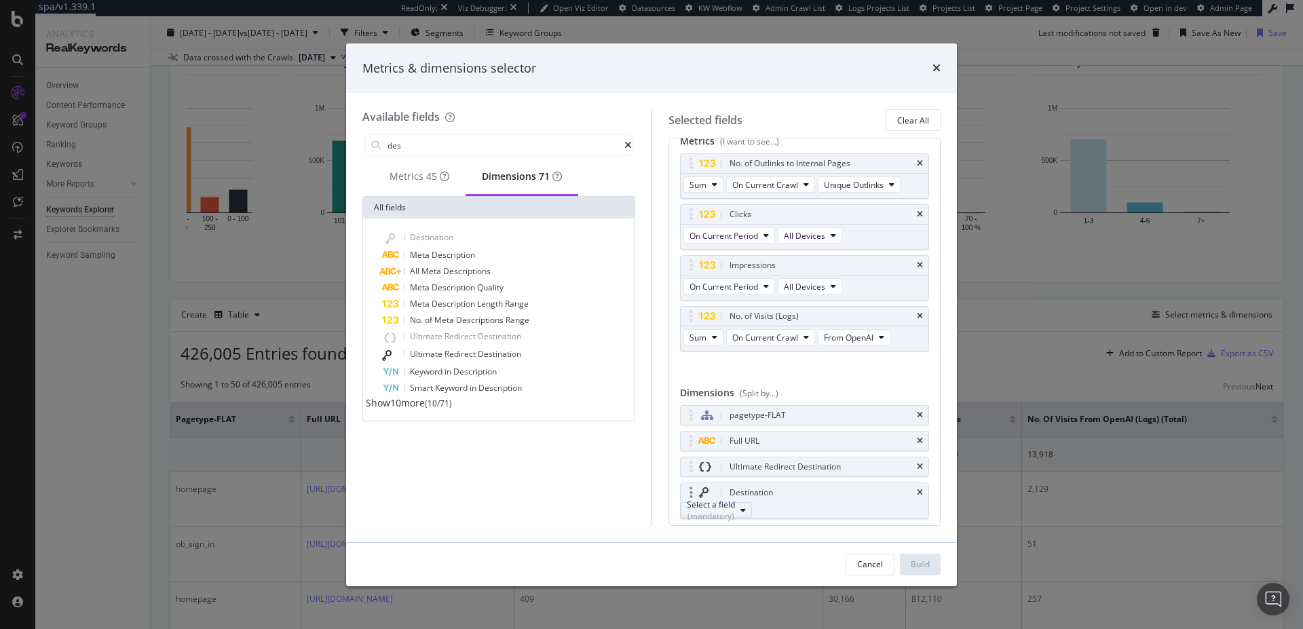
click at [735, 513] on div "(mandatory)" at bounding box center [711, 516] width 48 height 12
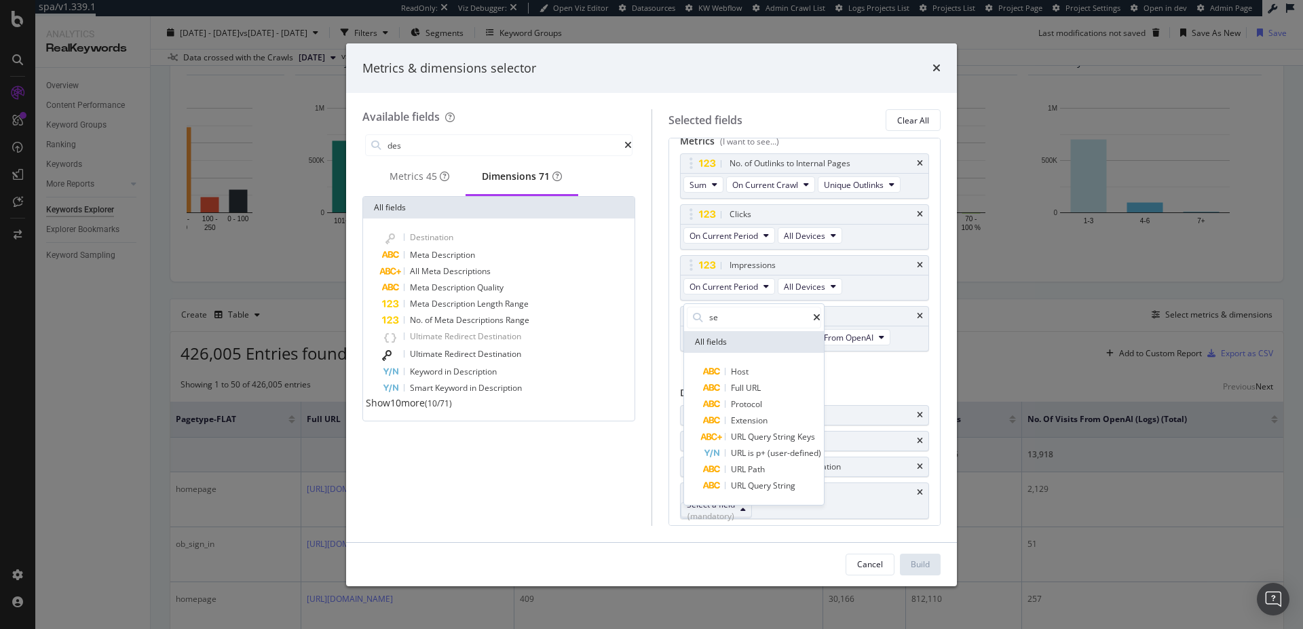
type input "s"
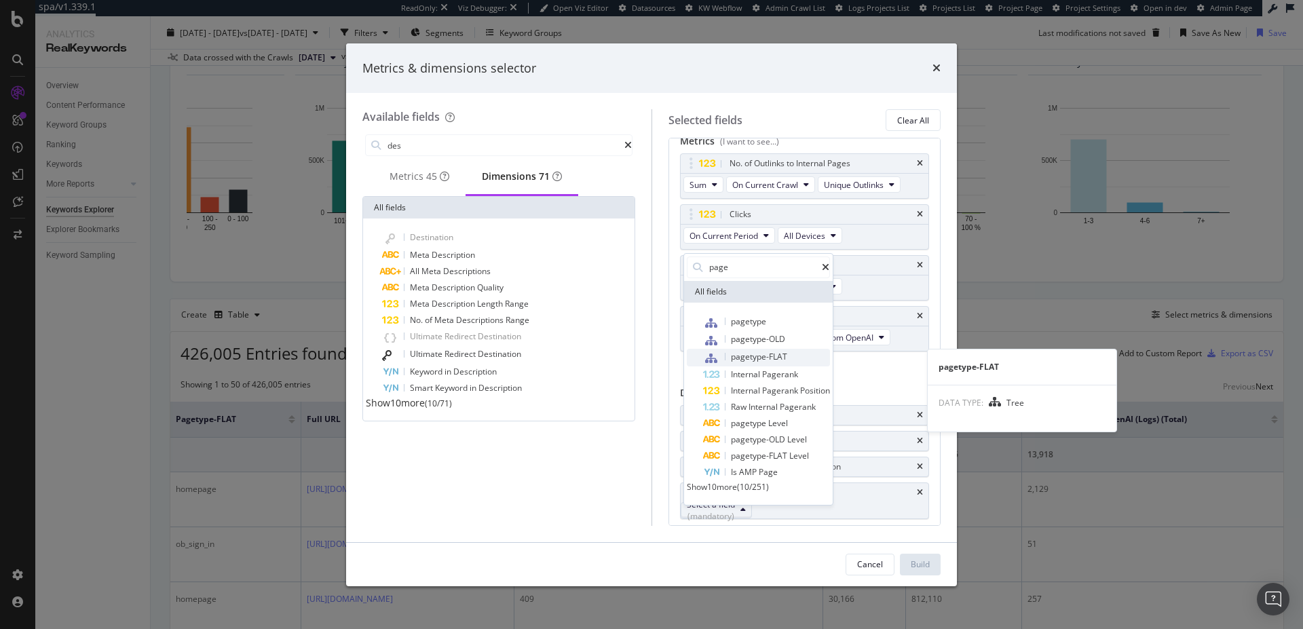
type input "page"
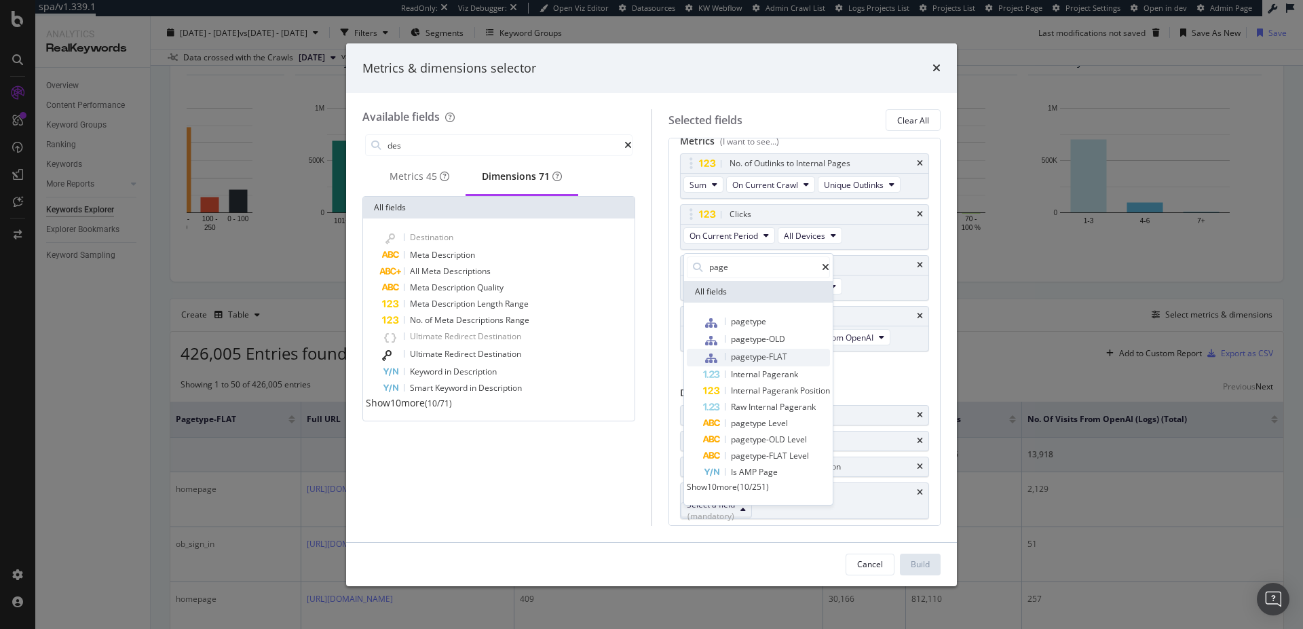
click at [776, 356] on div "pagetype-FLAT" at bounding box center [745, 358] width 84 height 18
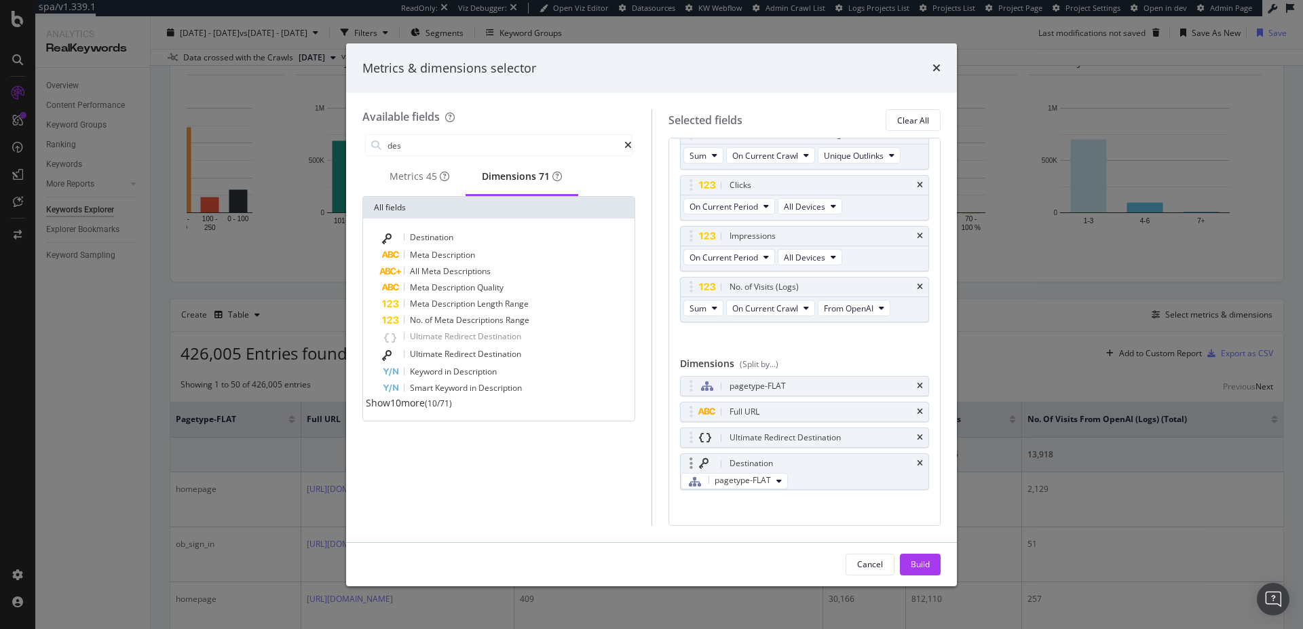
scroll to position [60, 0]
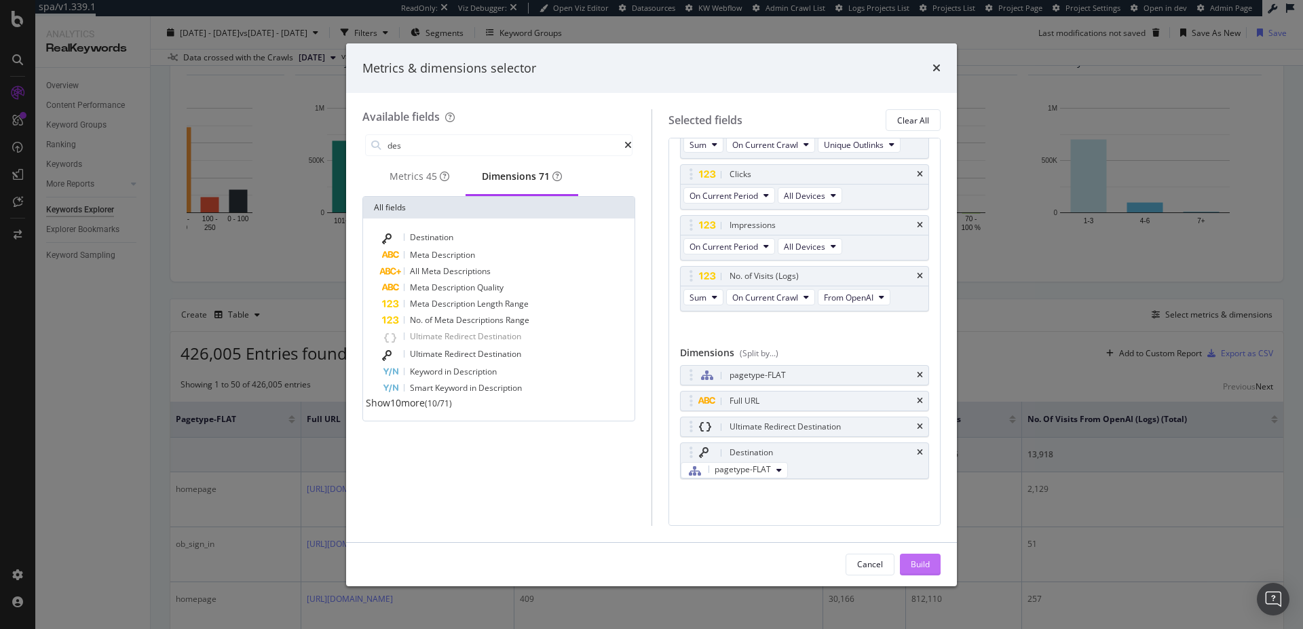
click at [918, 569] on div "Build" at bounding box center [920, 564] width 19 height 12
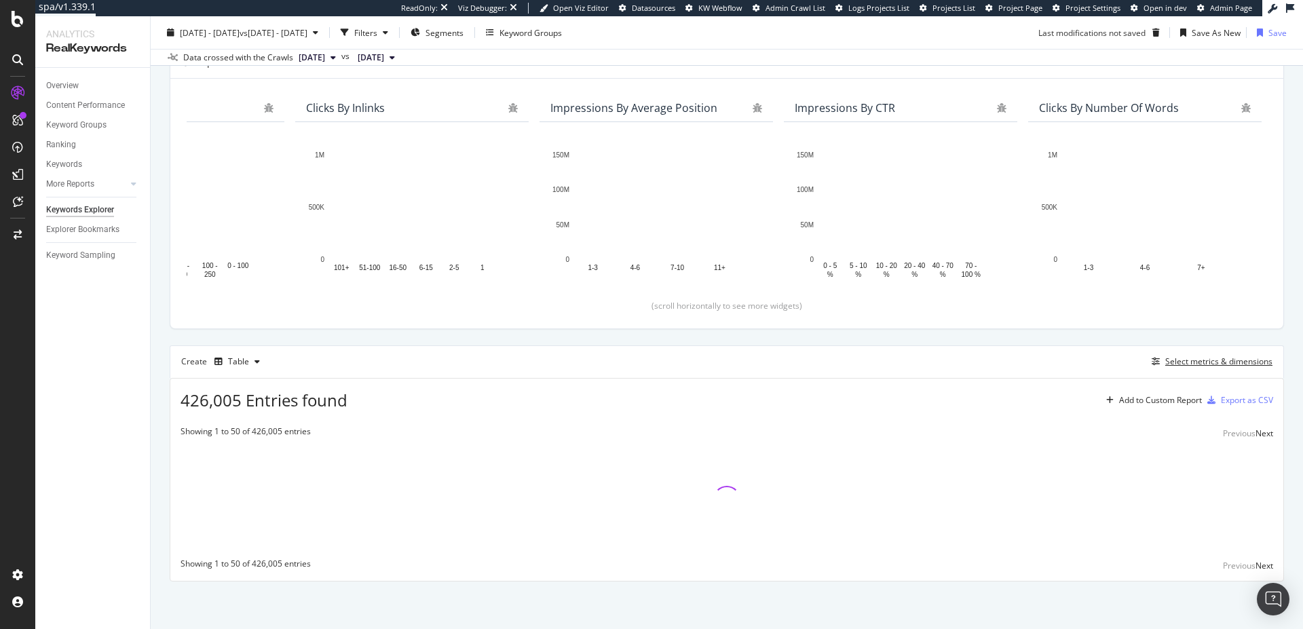
scroll to position [152, 0]
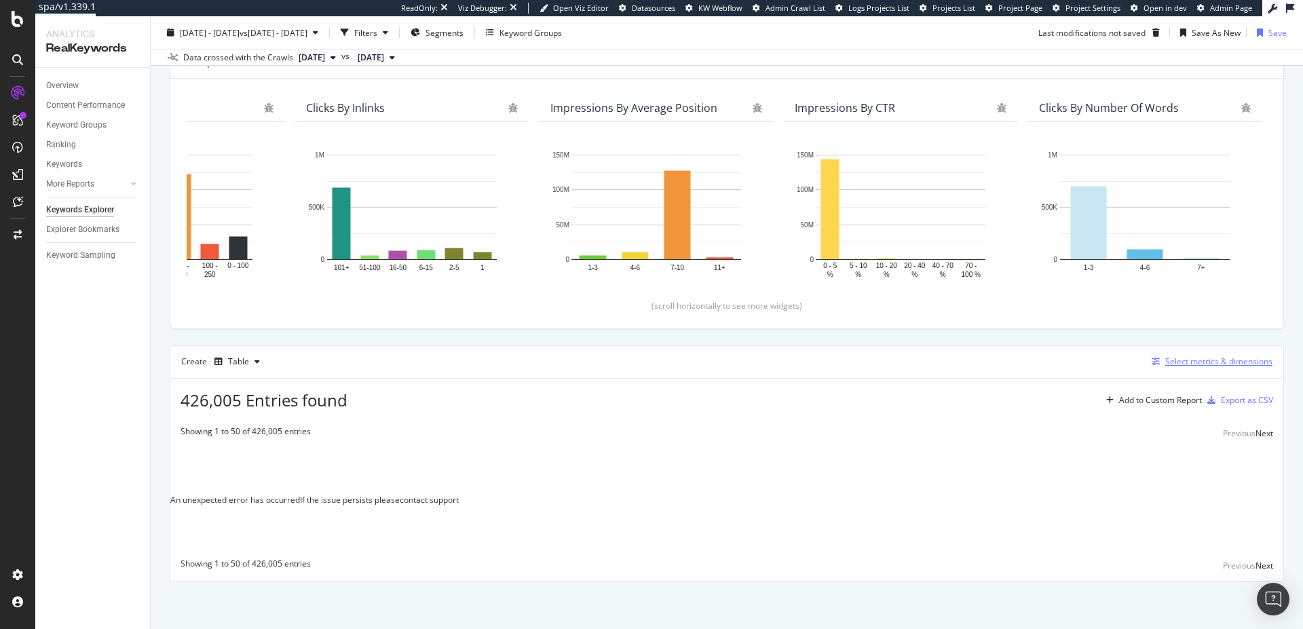
click at [1238, 361] on div "Select metrics & dimensions" at bounding box center [1218, 362] width 107 height 12
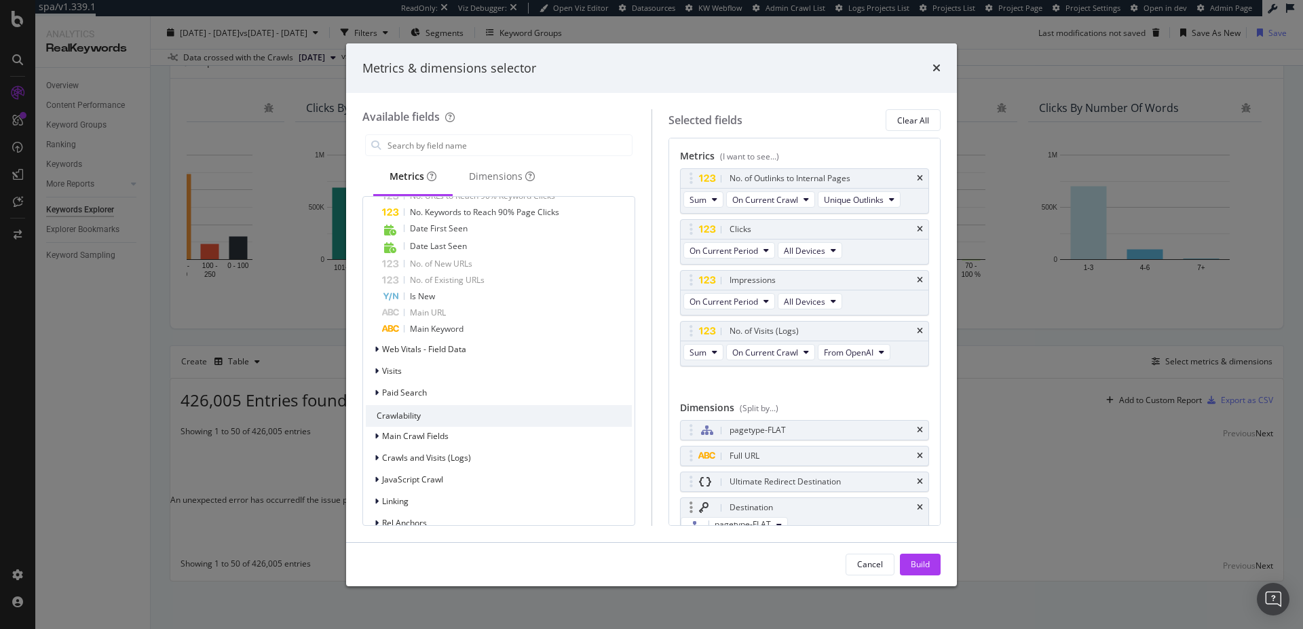
scroll to position [601, 0]
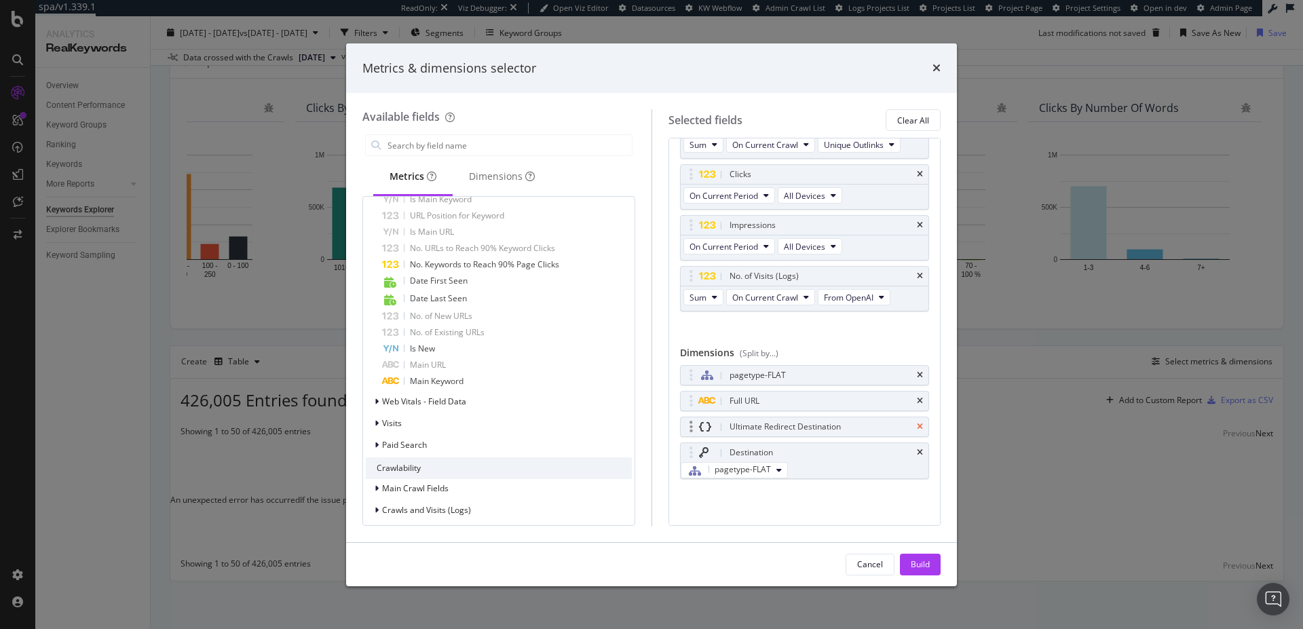
click at [917, 423] on icon "times" at bounding box center [920, 427] width 6 height 8
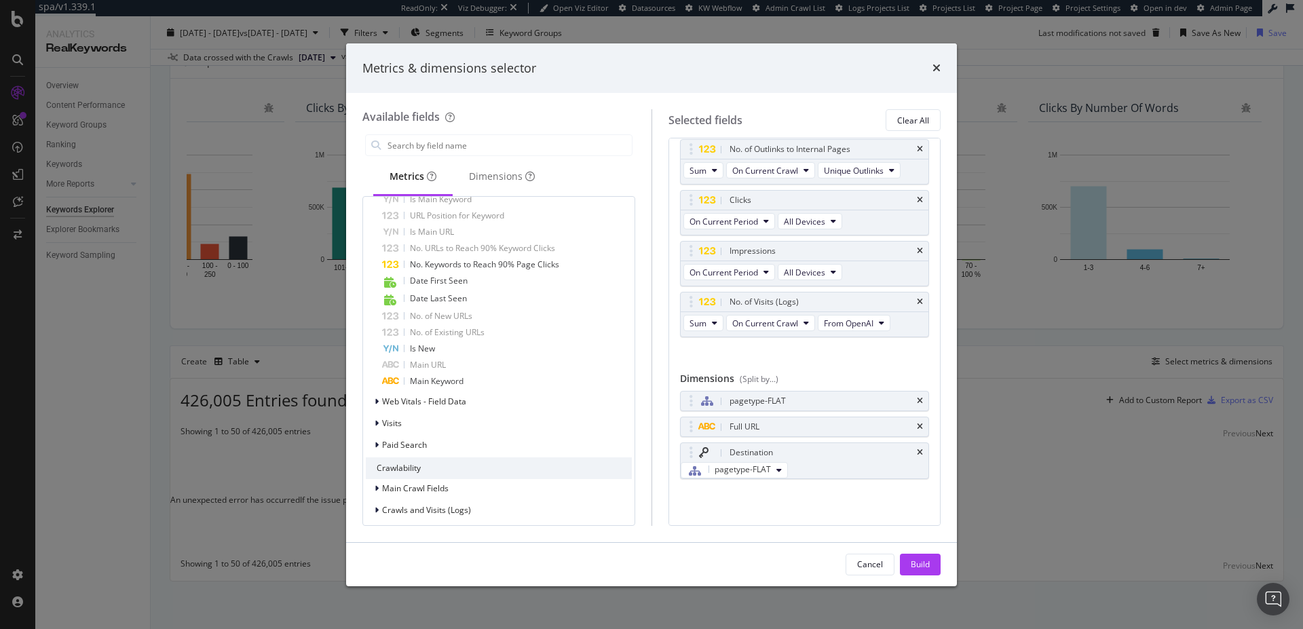
scroll to position [35, 0]
click at [917, 565] on div "Build" at bounding box center [920, 564] width 19 height 12
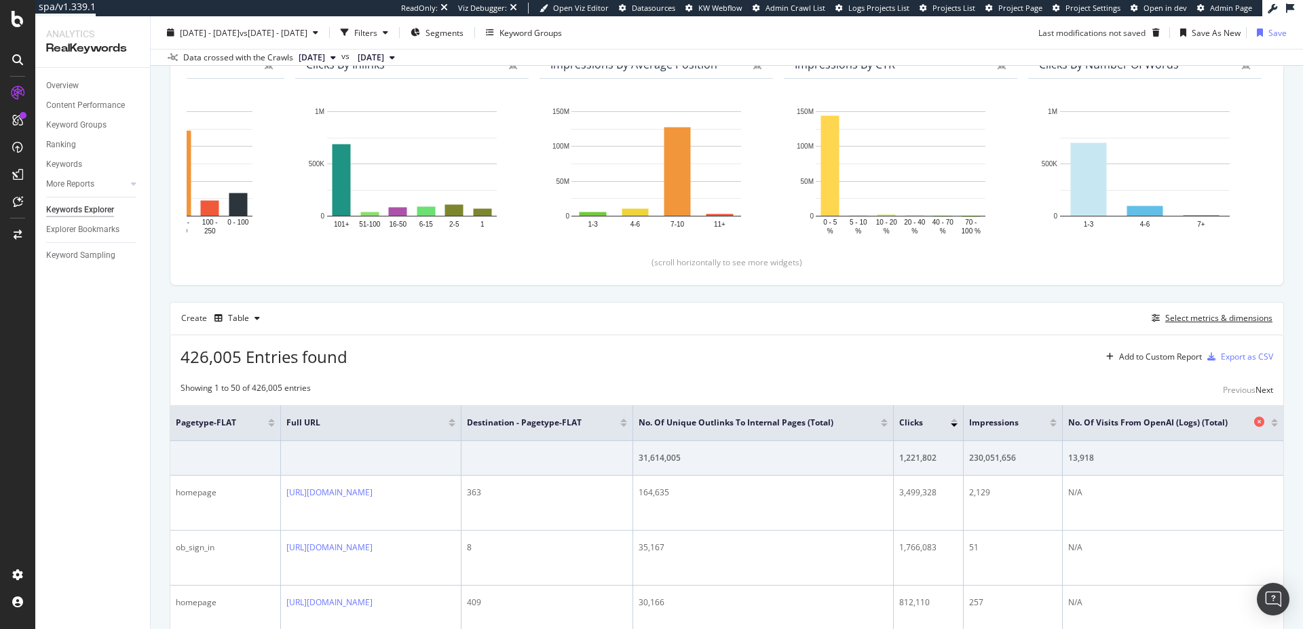
scroll to position [190, 0]
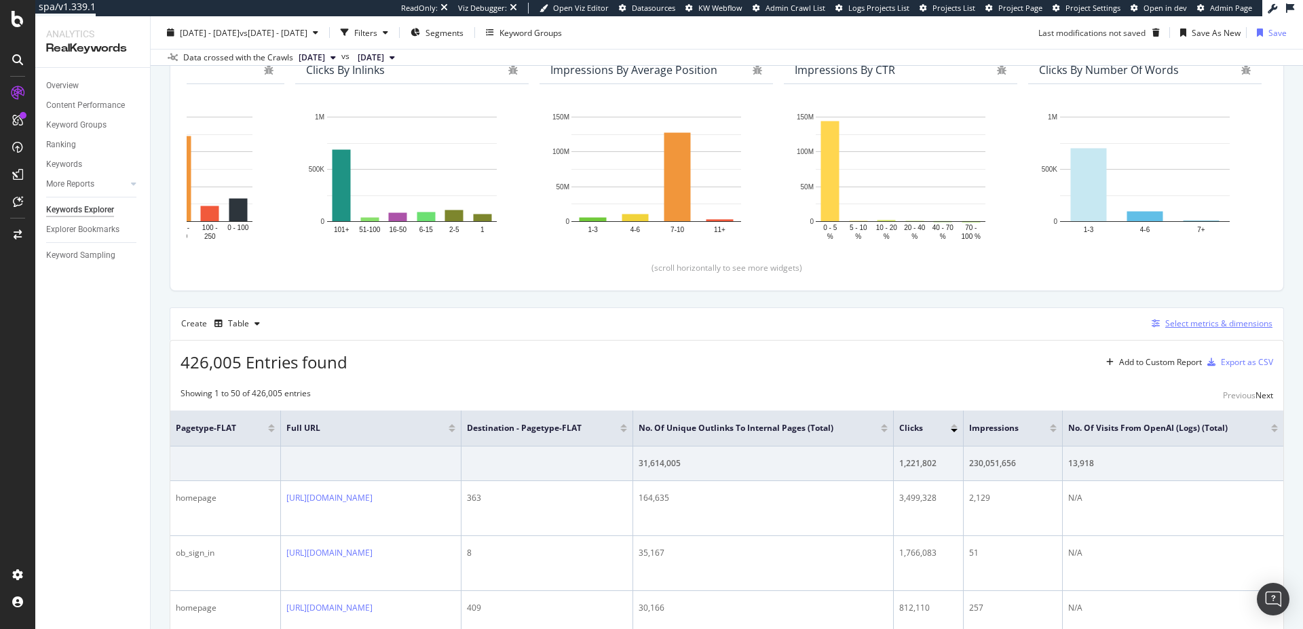
click at [1188, 320] on div "Select metrics & dimensions" at bounding box center [1218, 324] width 107 height 12
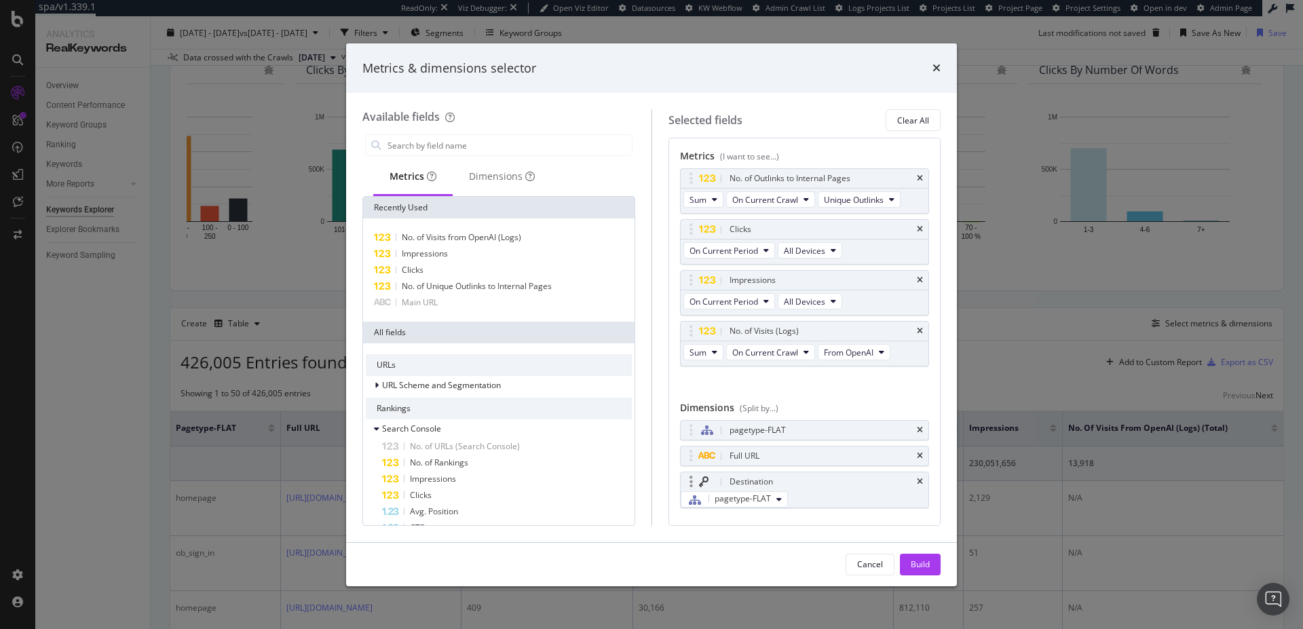
scroll to position [34, 0]
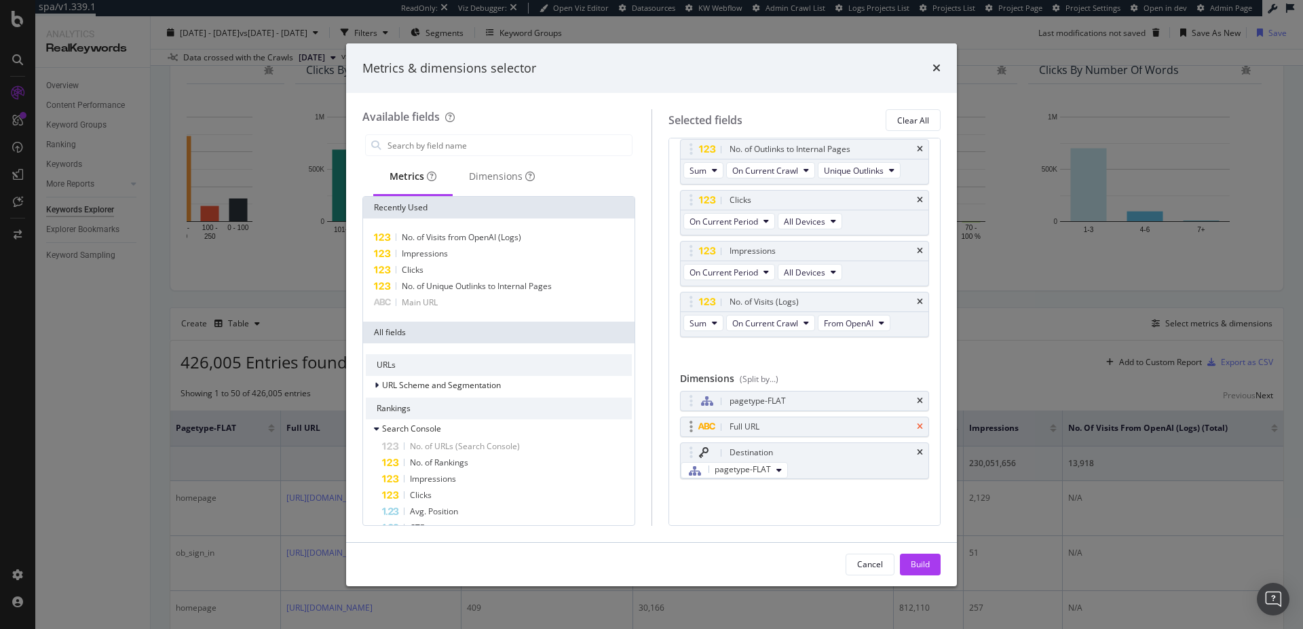
click at [917, 423] on icon "times" at bounding box center [920, 427] width 6 height 8
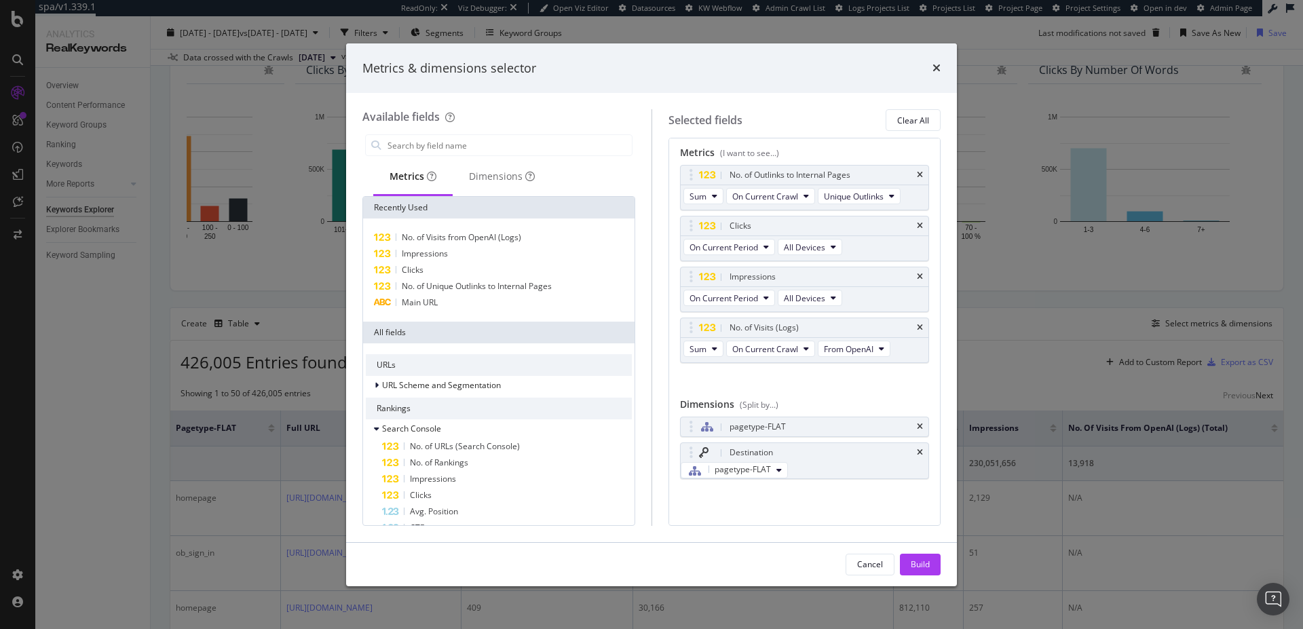
scroll to position [9, 0]
click at [928, 565] on div "Build" at bounding box center [920, 564] width 19 height 12
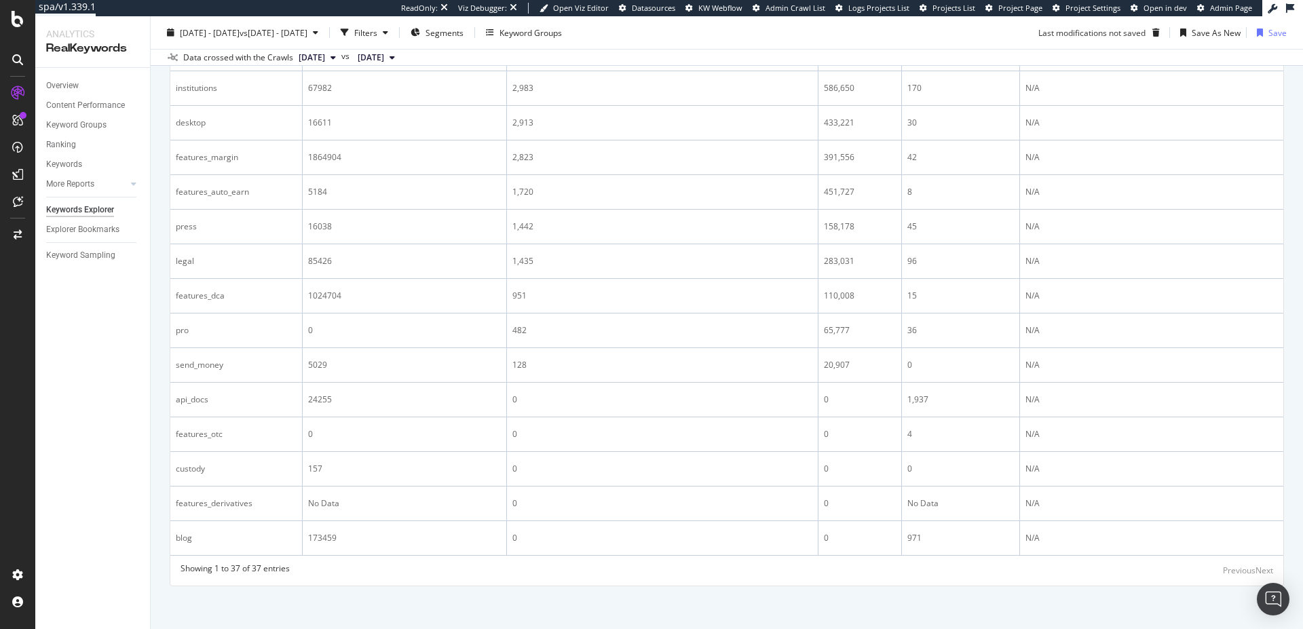
scroll to position [1401, 0]
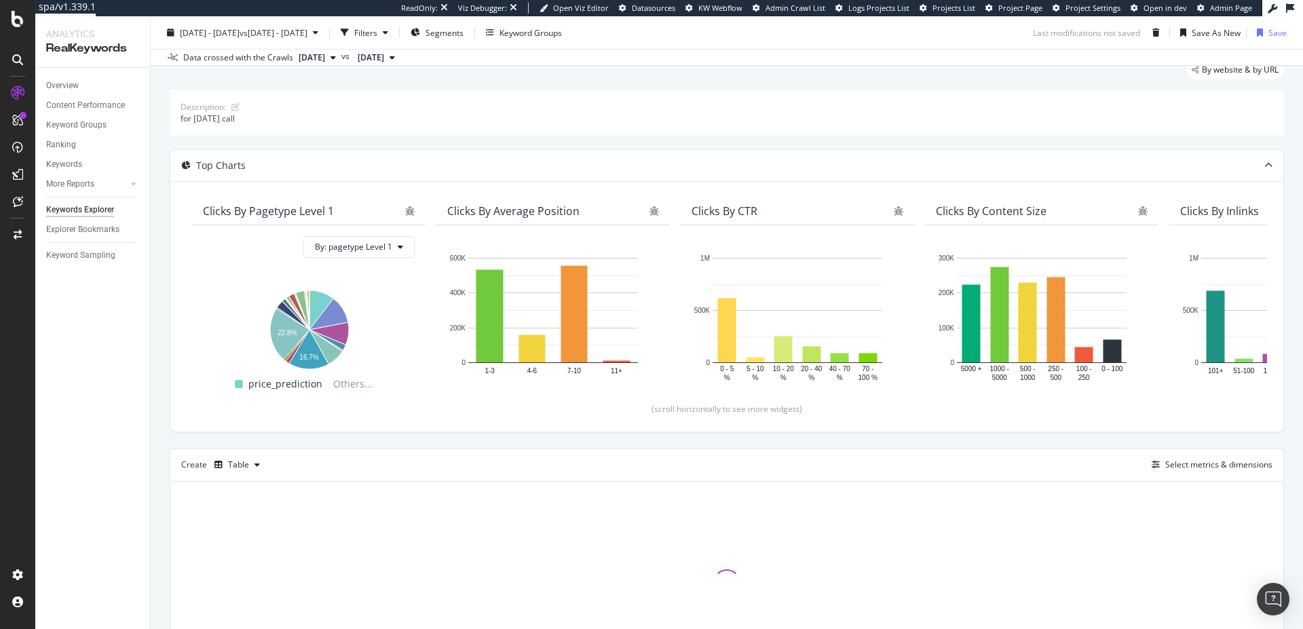
scroll to position [152, 0]
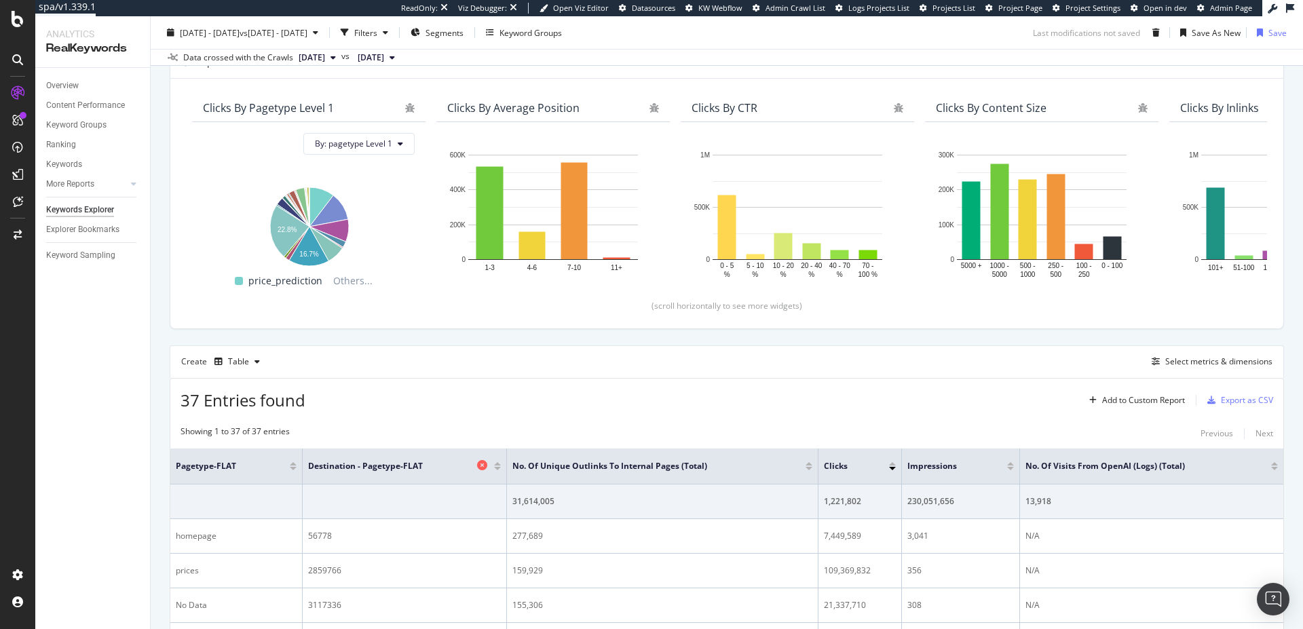
click at [364, 470] on span "Destination - pagetype-FLAT" at bounding box center [391, 466] width 166 height 12
click at [1189, 366] on div "Select metrics & dimensions" at bounding box center [1218, 362] width 107 height 12
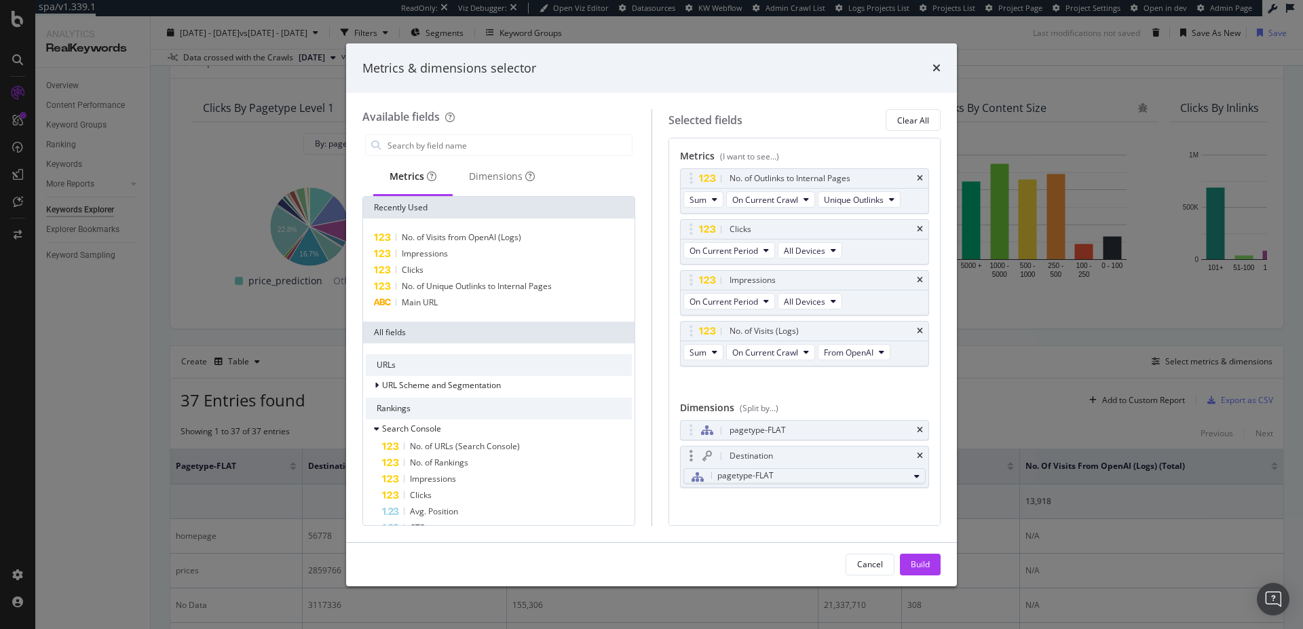
click at [845, 472] on div "pagetype-FLAT" at bounding box center [799, 477] width 220 height 18
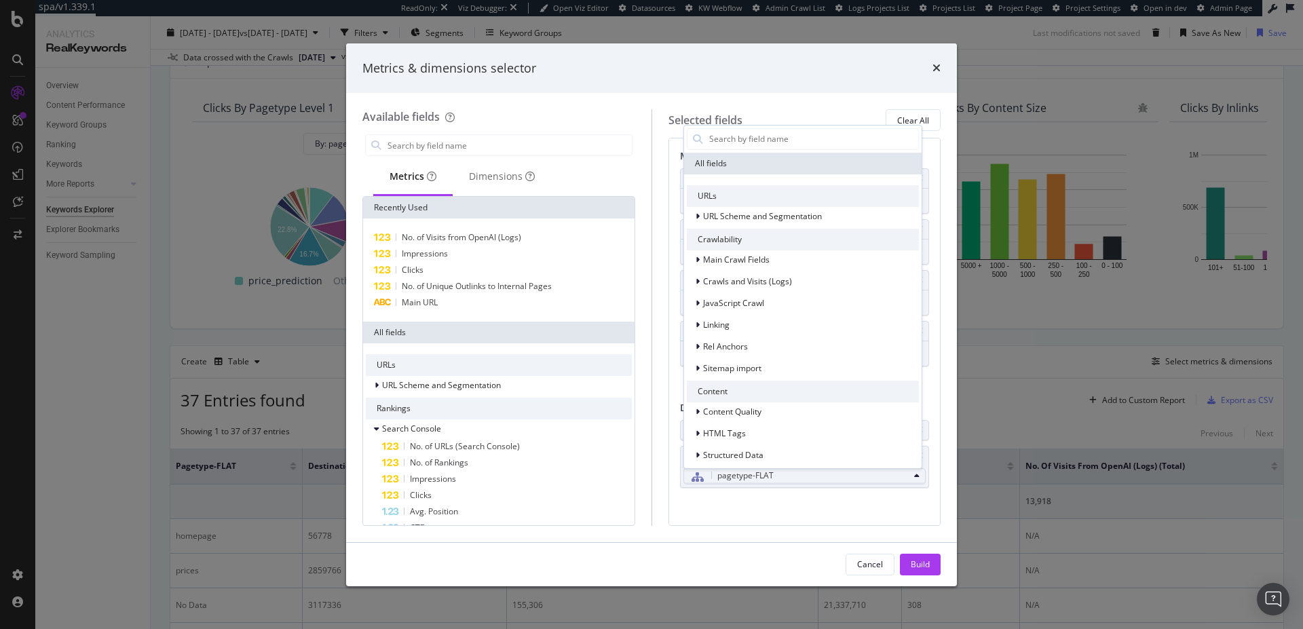
click at [809, 482] on div "pagetype-FLAT" at bounding box center [799, 477] width 220 height 18
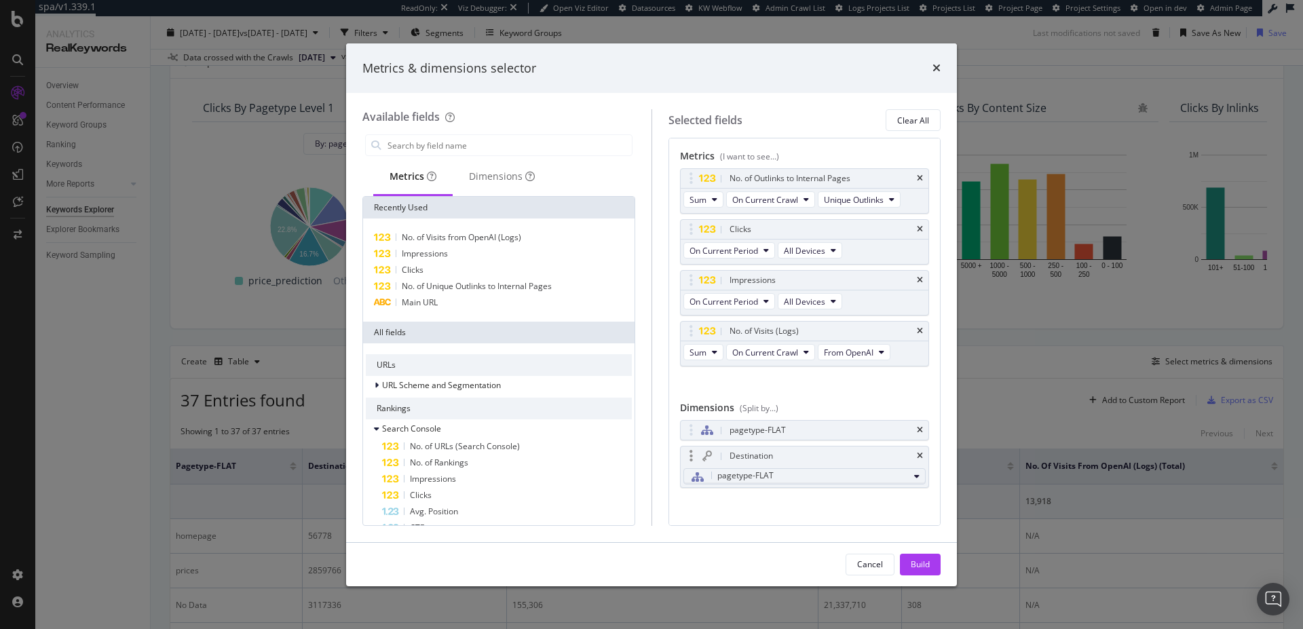
click at [900, 479] on button "pagetype-FLAT" at bounding box center [804, 476] width 243 height 16
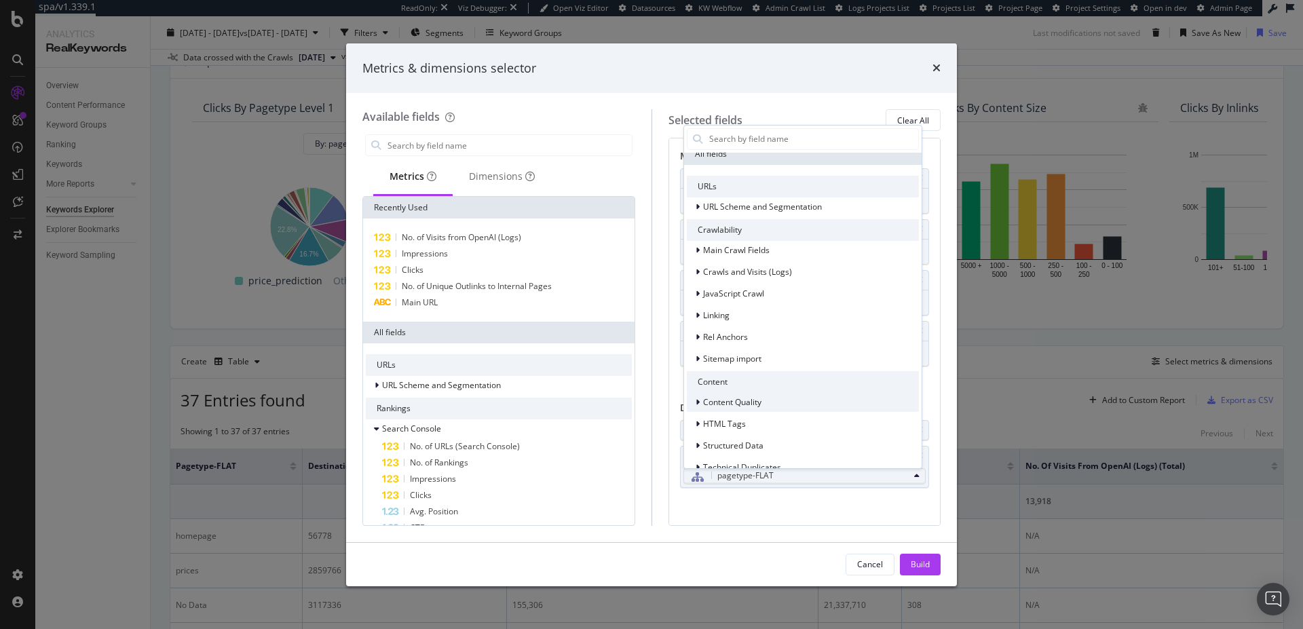
scroll to position [0, 0]
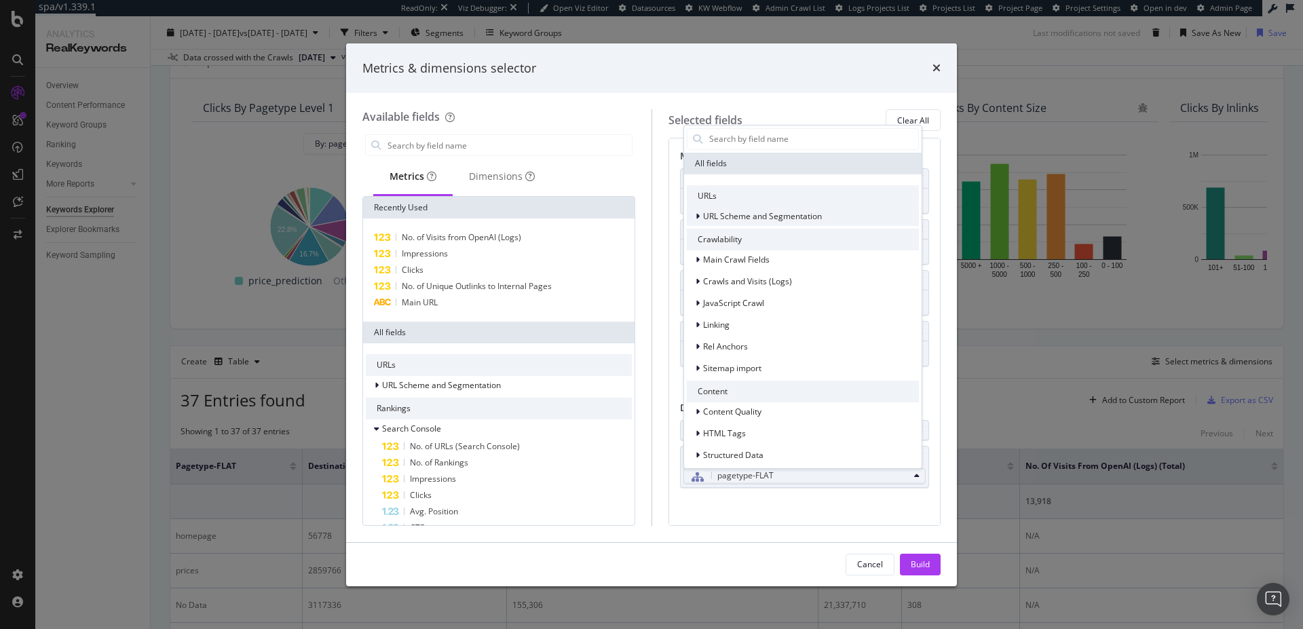
click at [704, 216] on span "URL Scheme and Segmentation" at bounding box center [762, 216] width 119 height 12
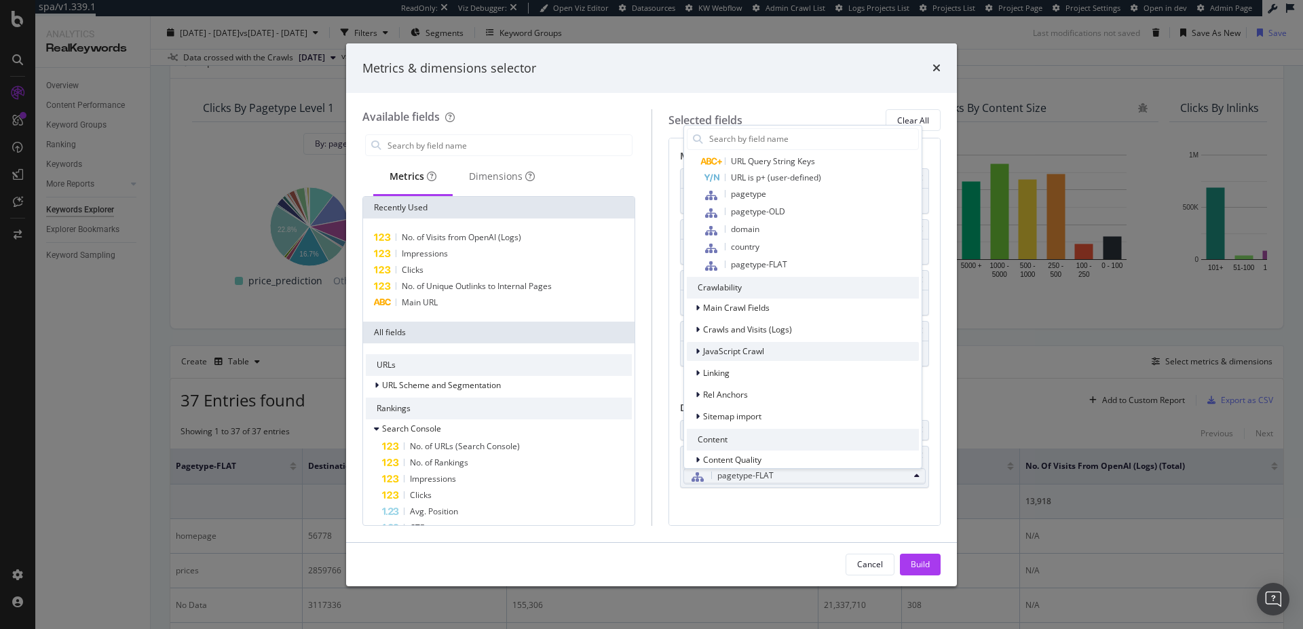
scroll to position [261, 0]
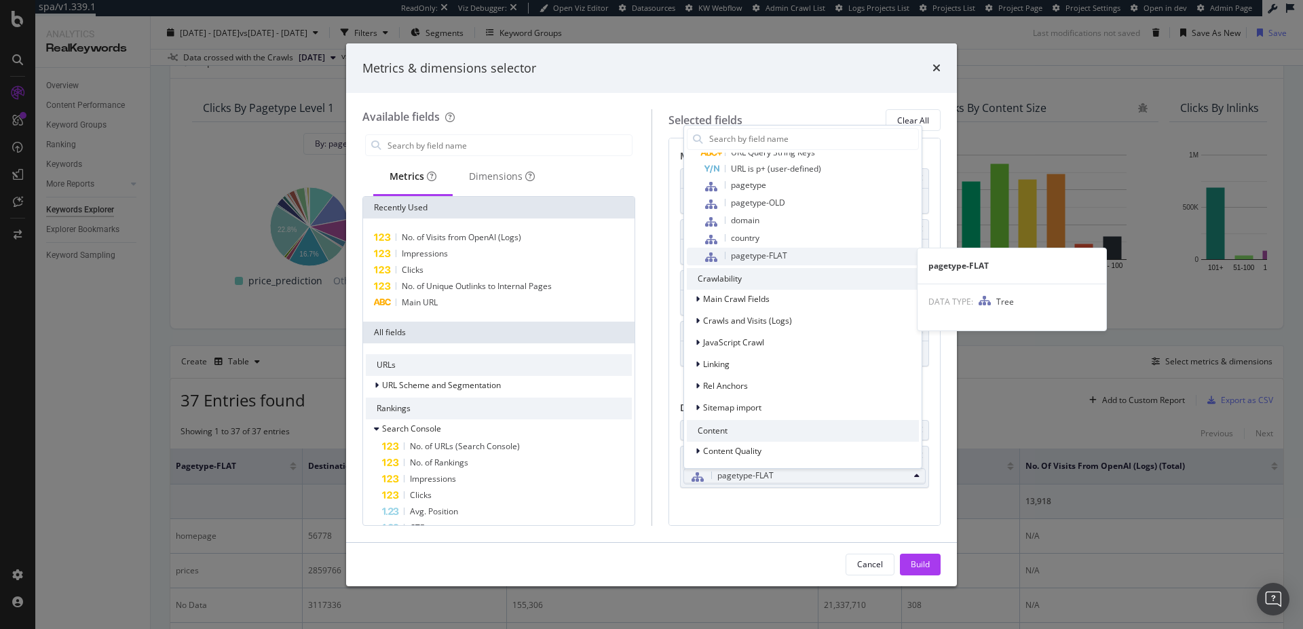
click at [742, 254] on span "pagetype-FLAT" at bounding box center [759, 256] width 56 height 12
click at [812, 256] on span "pagetype-FLAT" at bounding box center [811, 257] width 216 height 18
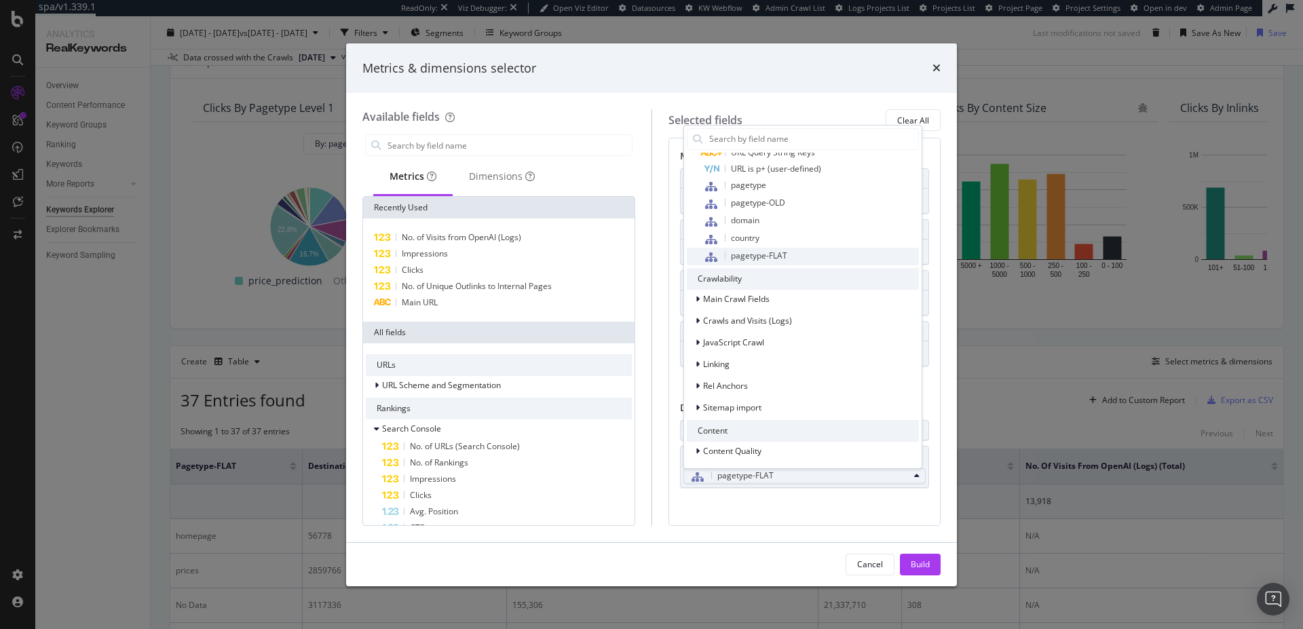
click at [812, 256] on span "pagetype-FLAT" at bounding box center [811, 257] width 216 height 18
click at [818, 73] on div "Metrics & dimensions selector" at bounding box center [651, 69] width 578 height 18
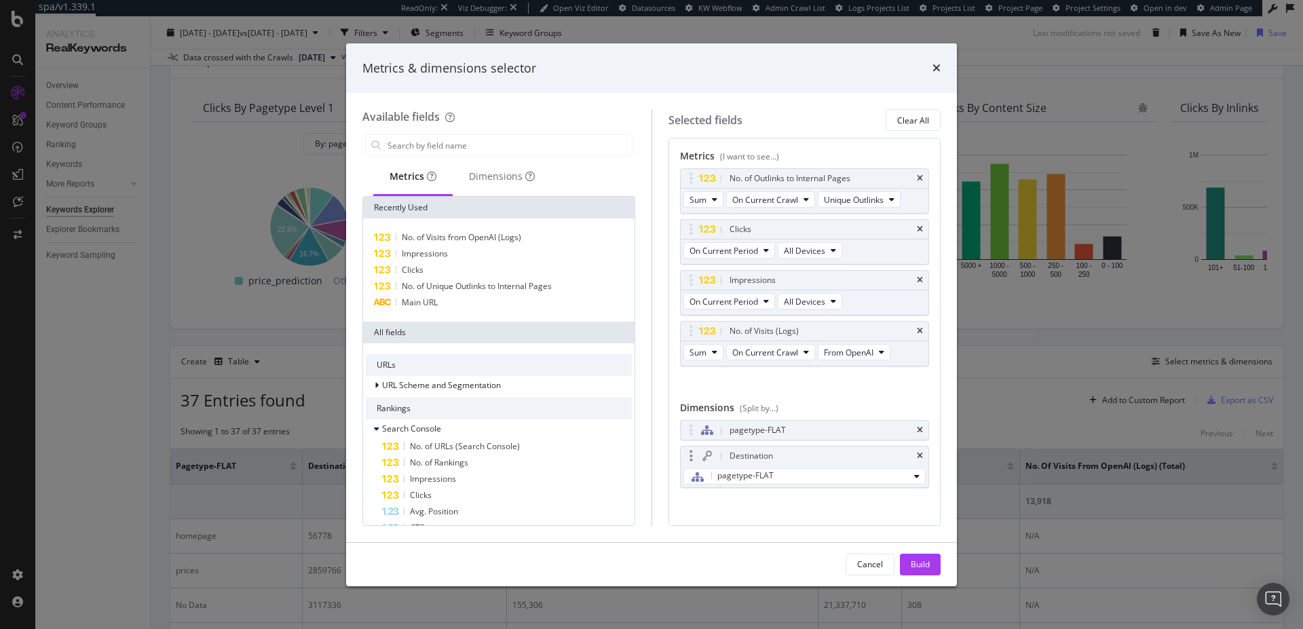
click at [689, 455] on icon "modal" at bounding box center [690, 456] width 3 height 14
click at [922, 571] on div "Build" at bounding box center [920, 564] width 19 height 20
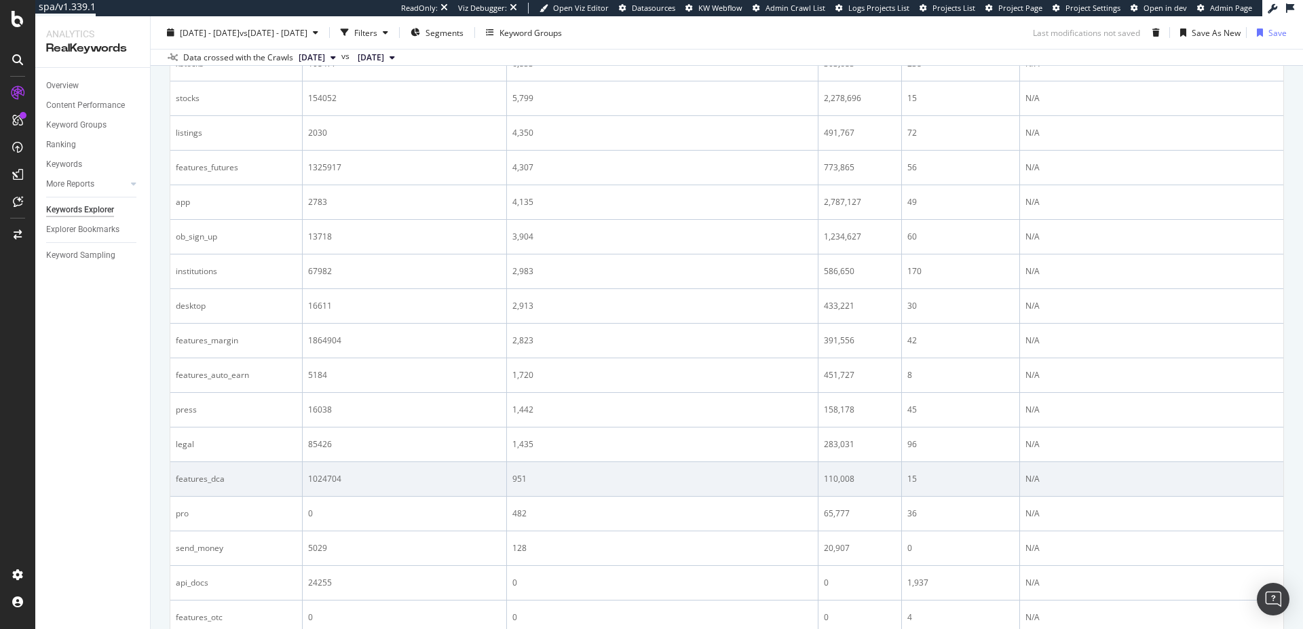
scroll to position [1401, 0]
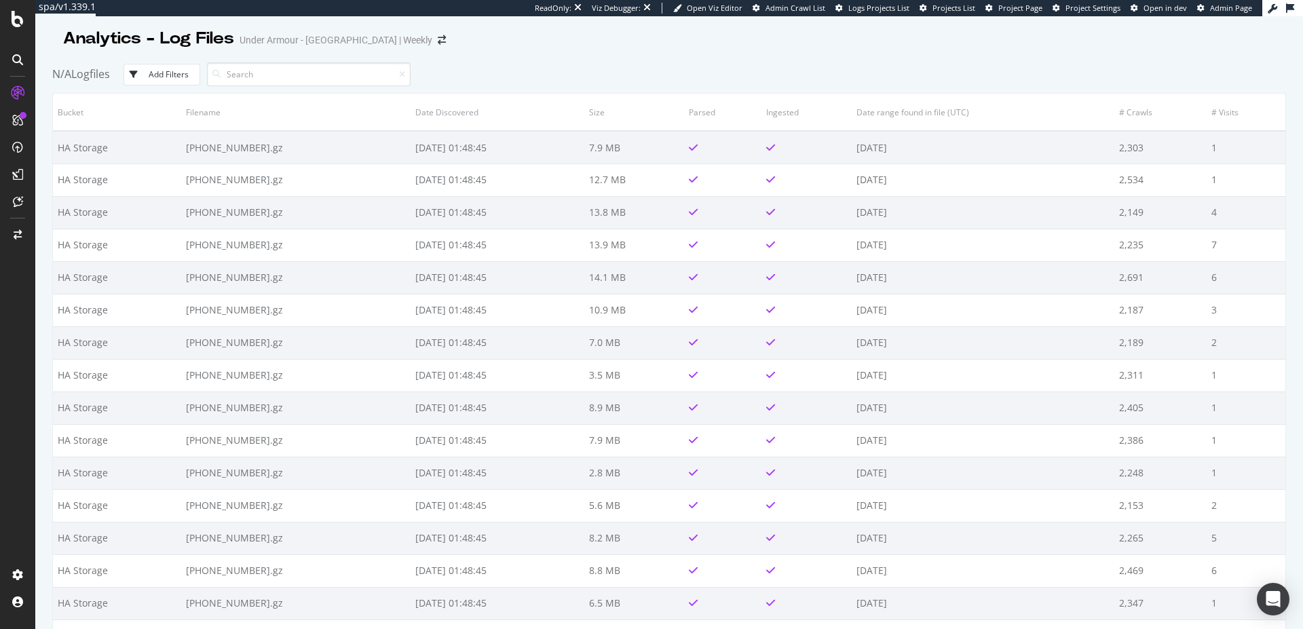
click at [1044, 14] on div "ReadOnly: Viz Debugger: Open Viz Editor Admin Crawl List Logs Projects List Pro…" at bounding box center [898, 8] width 727 height 16
click at [1040, 13] on link "Project Page" at bounding box center [1013, 8] width 57 height 11
